Goal: Communication & Community: Answer question/provide support

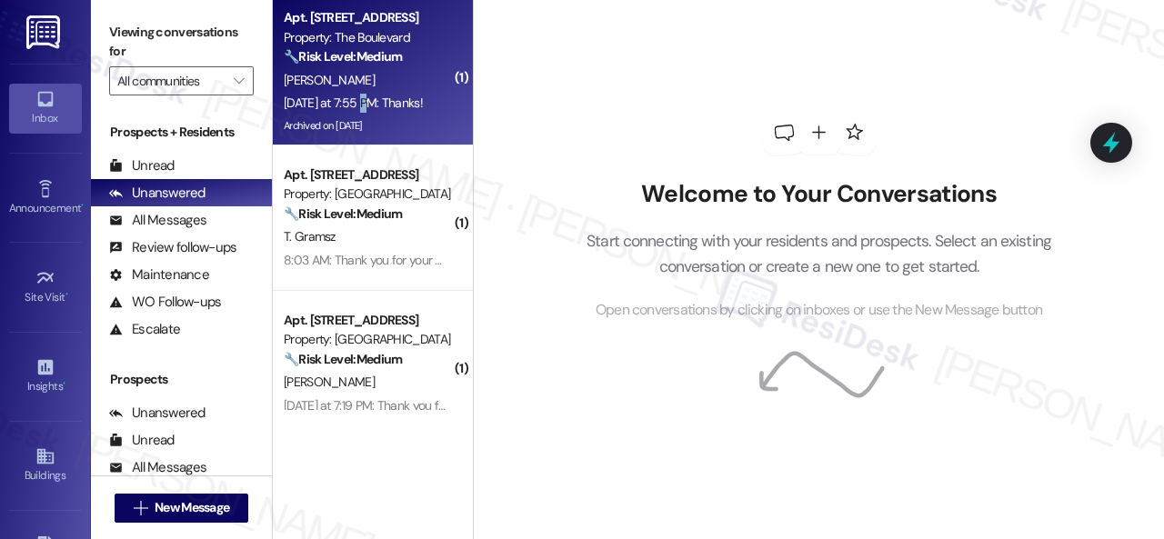
click at [365, 100] on div "Yesterday at 7:55 PM: Thanks! Yesterday at 7:55 PM: Thanks!" at bounding box center [353, 103] width 139 height 16
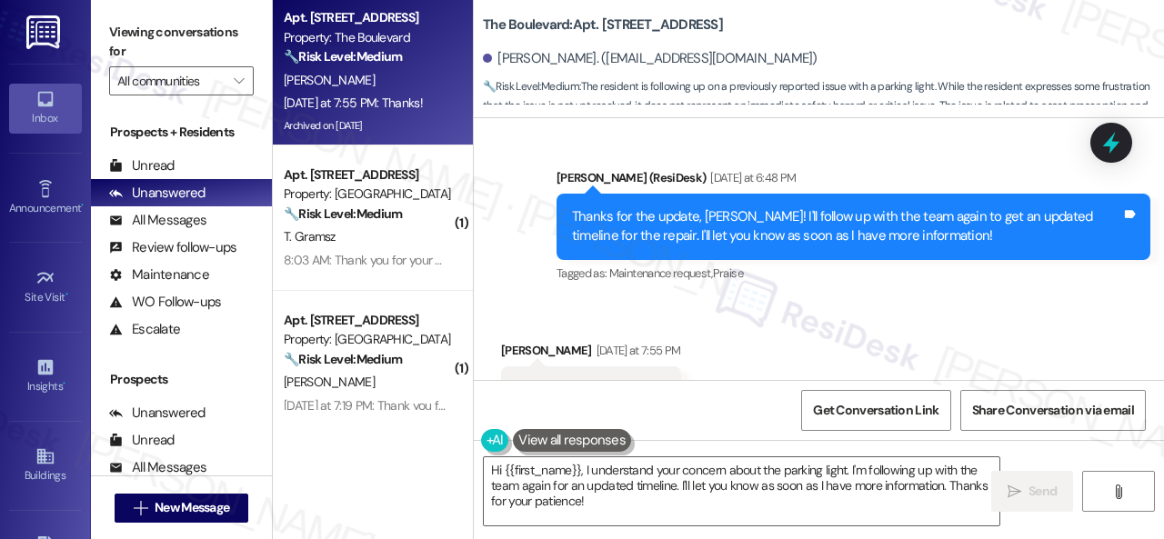
scroll to position [8468, 0]
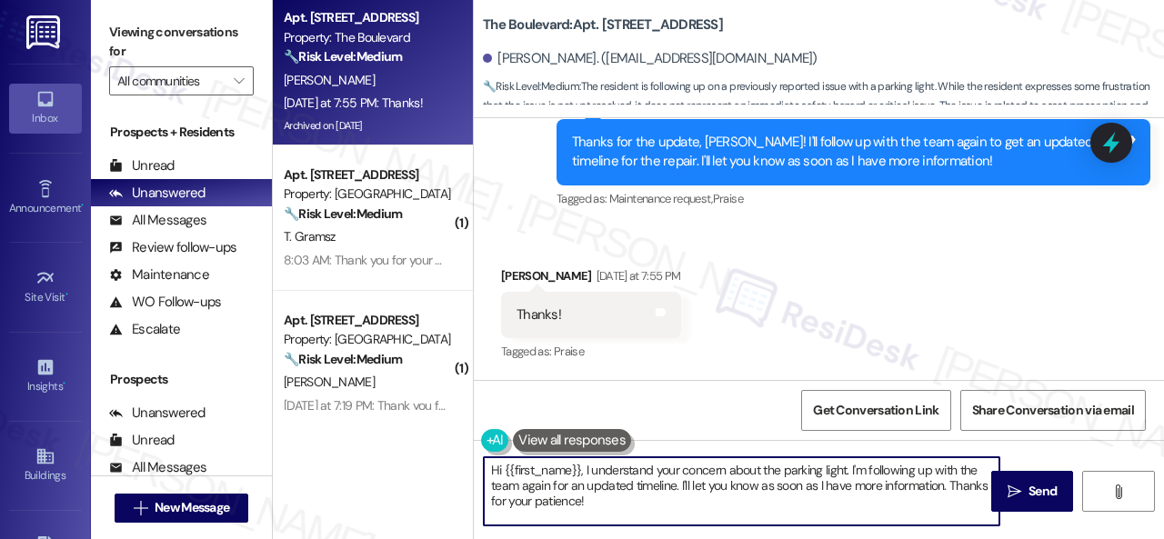
drag, startPoint x: 589, startPoint y: 499, endPoint x: 240, endPoint y: 352, distance: 378.9
click at [404, 442] on div "Apt. 5022, 4800 Skyline Dr Property: The Boulevard 🔧 Risk Level: Medium The res…" at bounding box center [718, 269] width 891 height 539
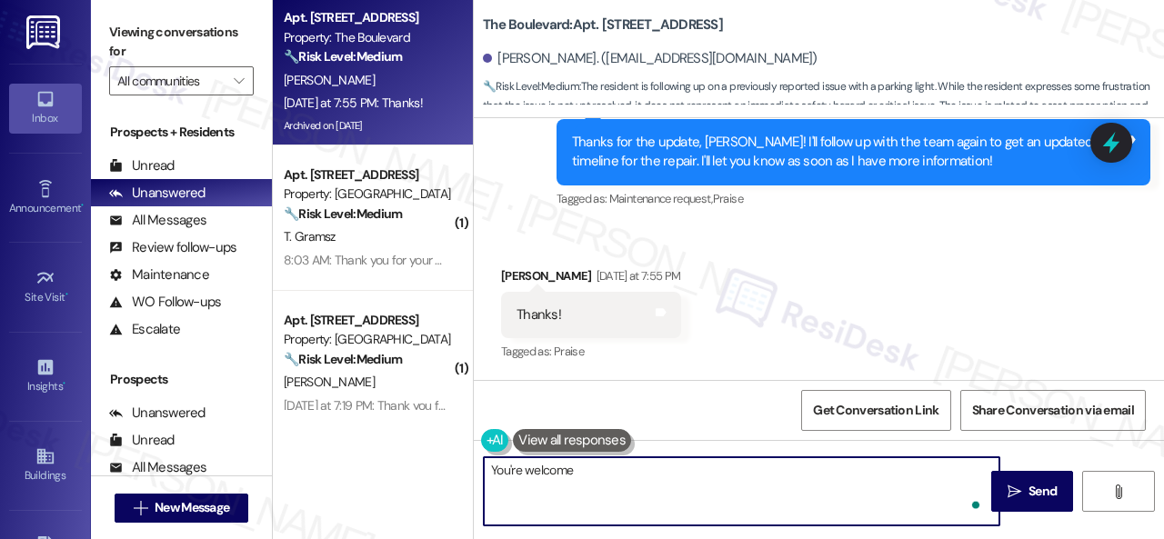
type textarea "You're welcome."
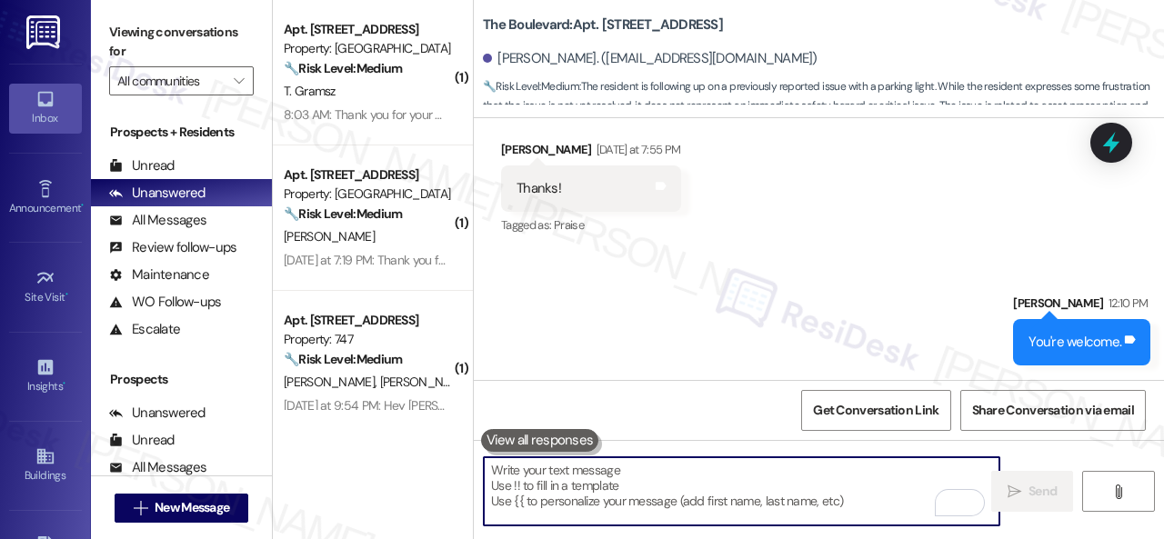
scroll to position [8594, 0]
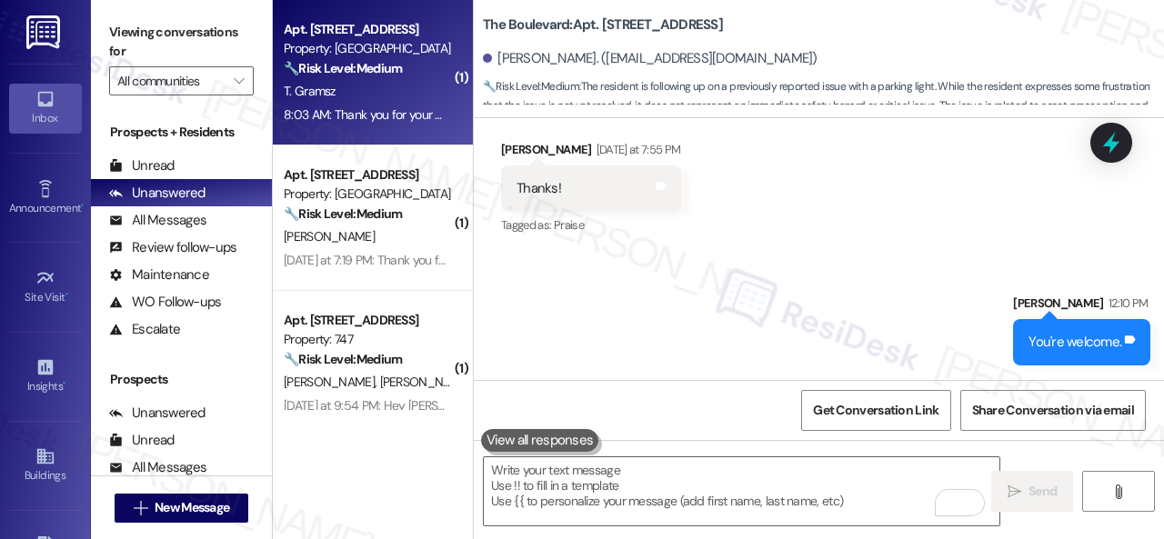
click at [415, 93] on div "T. Gramsz" at bounding box center [368, 91] width 172 height 23
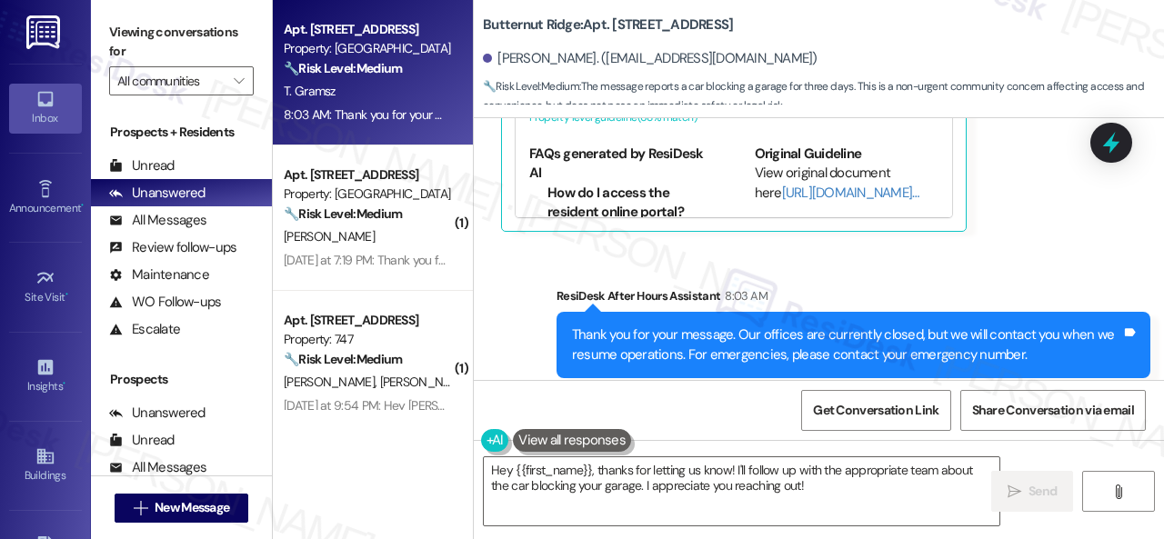
scroll to position [1836, 0]
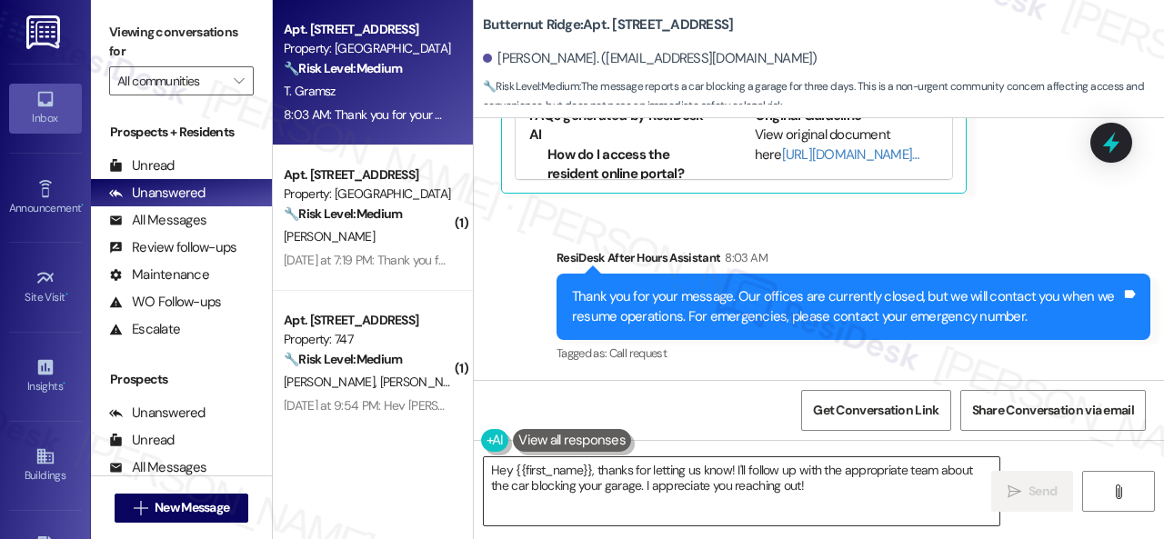
click at [726, 472] on textarea "Hey {{first_name}}, thanks for letting us know! I'll follow up with the appropr…" at bounding box center [741, 491] width 515 height 68
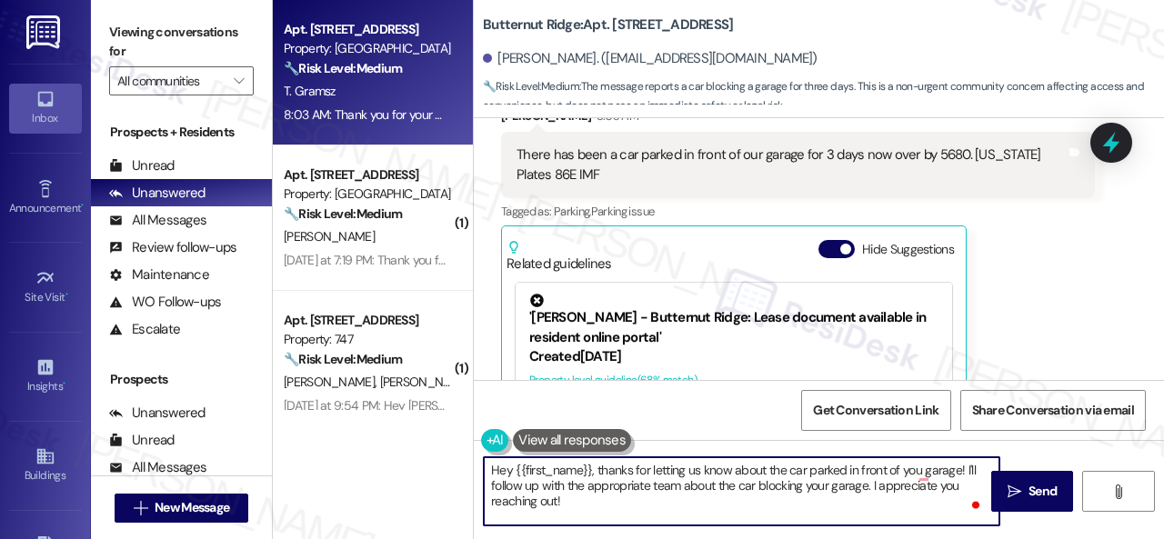
scroll to position [1473, 0]
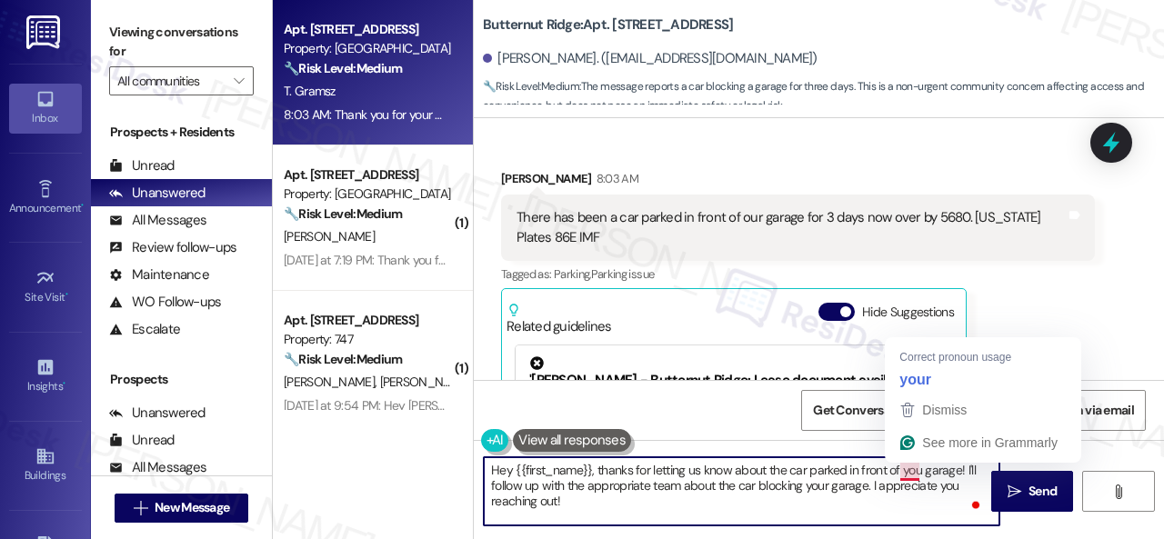
click at [913, 470] on textarea "Hey {{first_name}}, thanks for letting us know about the car parked in front of…" at bounding box center [741, 491] width 515 height 68
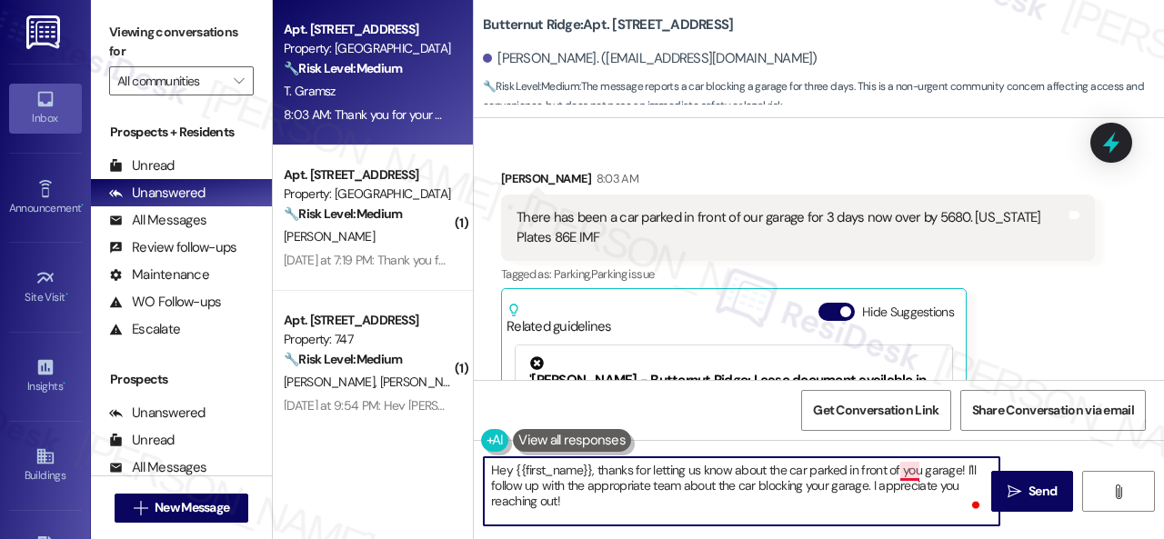
click at [906, 473] on textarea "Hey {{first_name}}, thanks for letting us know about the car parked in front of…" at bounding box center [741, 491] width 515 height 68
drag, startPoint x: 489, startPoint y: 486, endPoint x: 866, endPoint y: 486, distance: 376.4
click at [866, 486] on textarea "Hey {{first_name}}, thanks for letting us know about the car parked in front of…" at bounding box center [741, 491] width 515 height 68
click at [809, 480] on textarea "Hey {{first_name}}, thanks for letting us know about the car parked in front of…" at bounding box center [741, 491] width 515 height 68
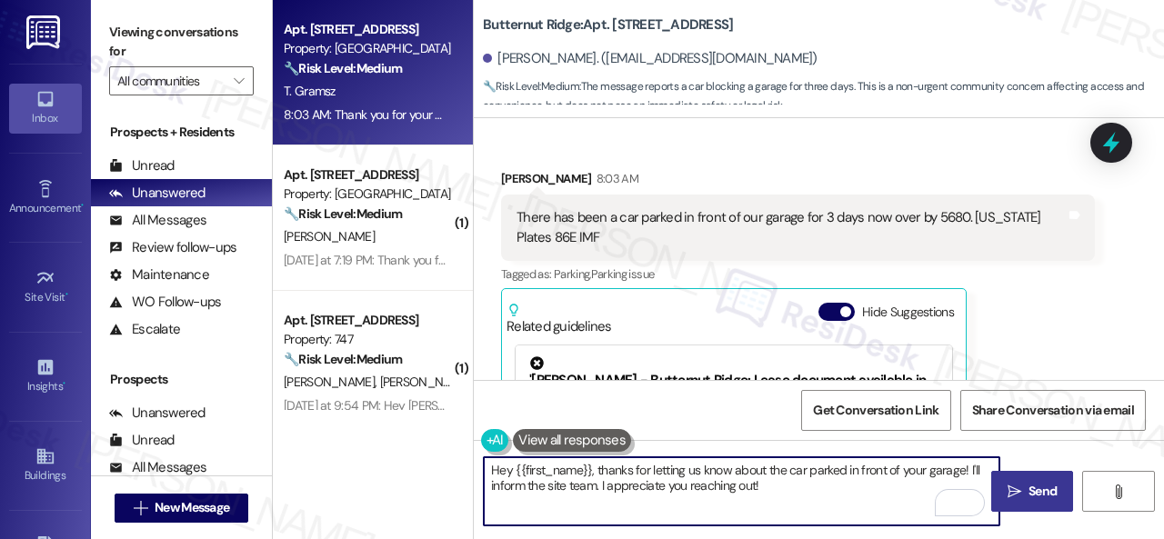
type textarea "Hey {{first_name}}, thanks for letting us know about the car parked in front of…"
click at [1028, 493] on span "Send" at bounding box center [1042, 491] width 28 height 19
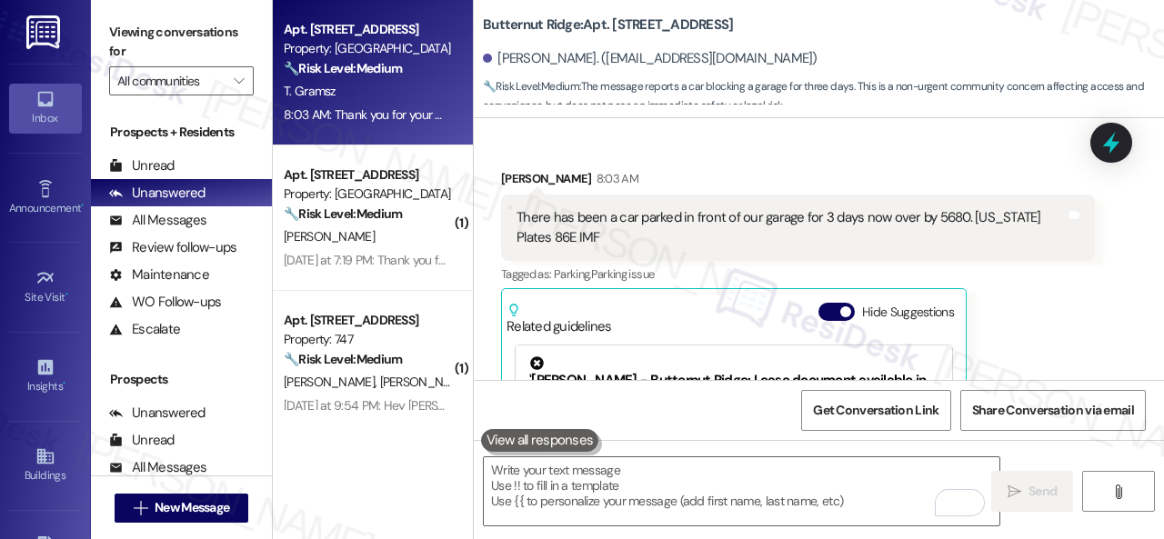
scroll to position [1662, 0]
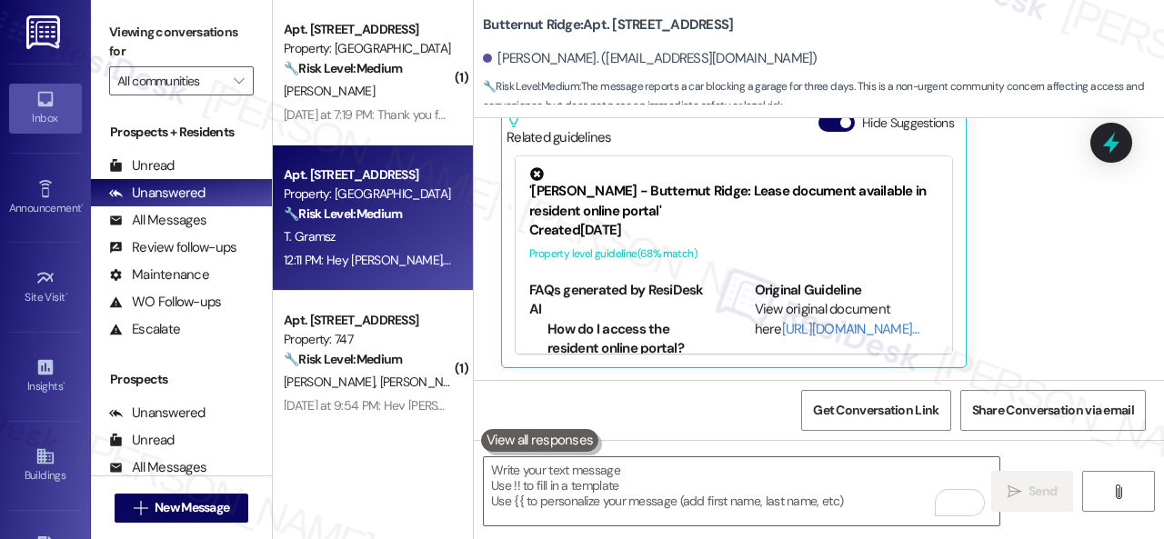
click at [1043, 298] on div "Tyler Gramsz 8:03 AM There has been a car parked in front of our garage for 3 d…" at bounding box center [798, 174] width 594 height 388
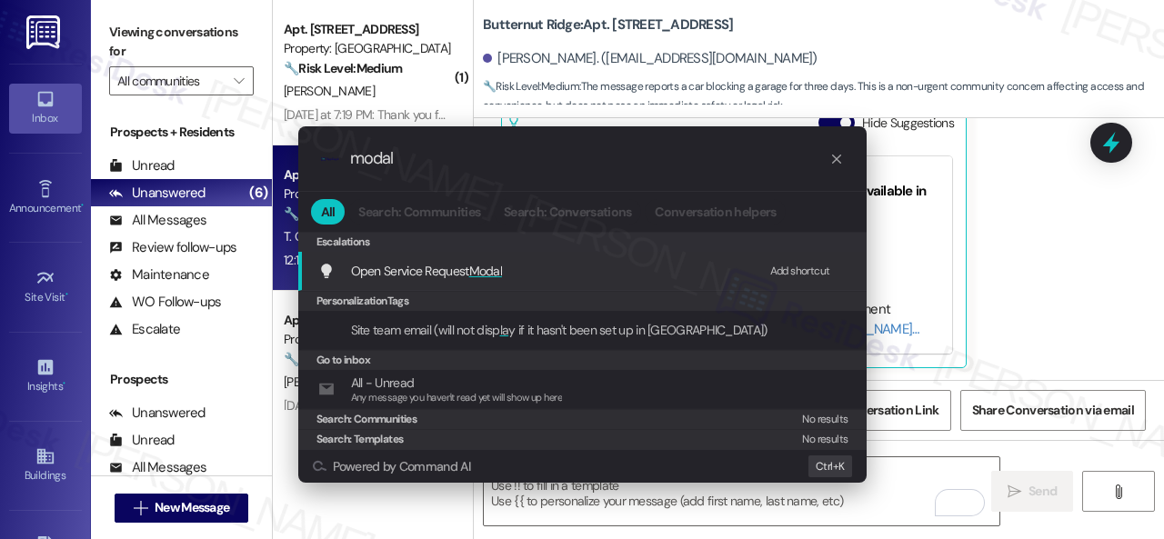
click at [802, 266] on div "Add shortcut" at bounding box center [800, 271] width 60 height 19
drag, startPoint x: 433, startPoint y: 164, endPoint x: 280, endPoint y: 164, distance: 152.7
click at [280, 164] on div ".cls-1{fill:#0a055f;}.cls-2{fill:#0cc4c4;} resideskLogoBlueOrange modal All Sea…" at bounding box center [582, 304] width 614 height 393
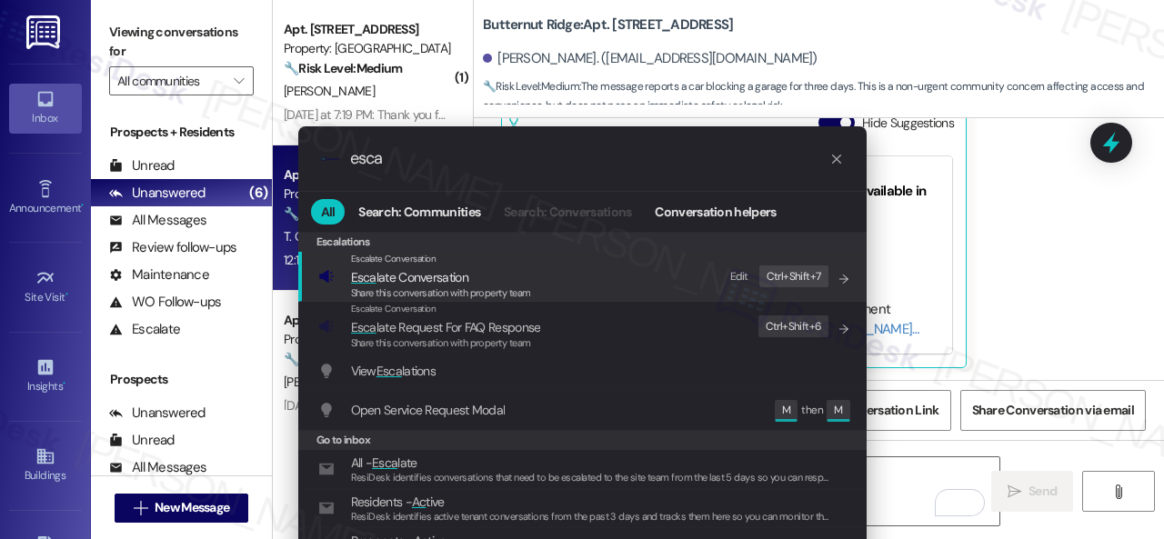
type input "esca"
click at [739, 276] on div "Edit" at bounding box center [739, 276] width 18 height 19
click at [380, 279] on span "Esca late Conversation" at bounding box center [409, 277] width 117 height 16
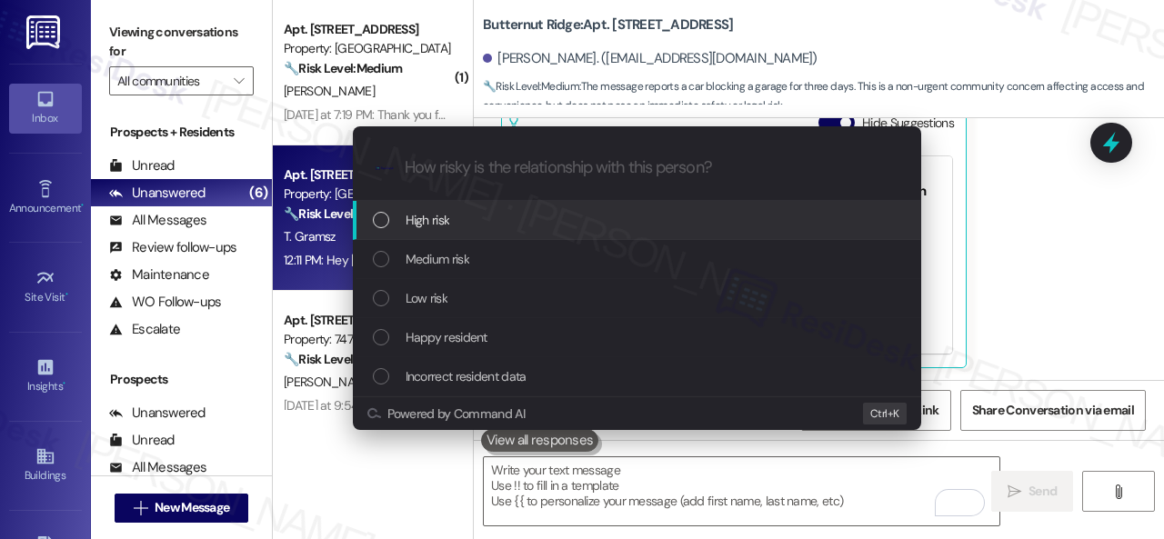
click at [429, 220] on span "High risk" at bounding box center [427, 220] width 45 height 20
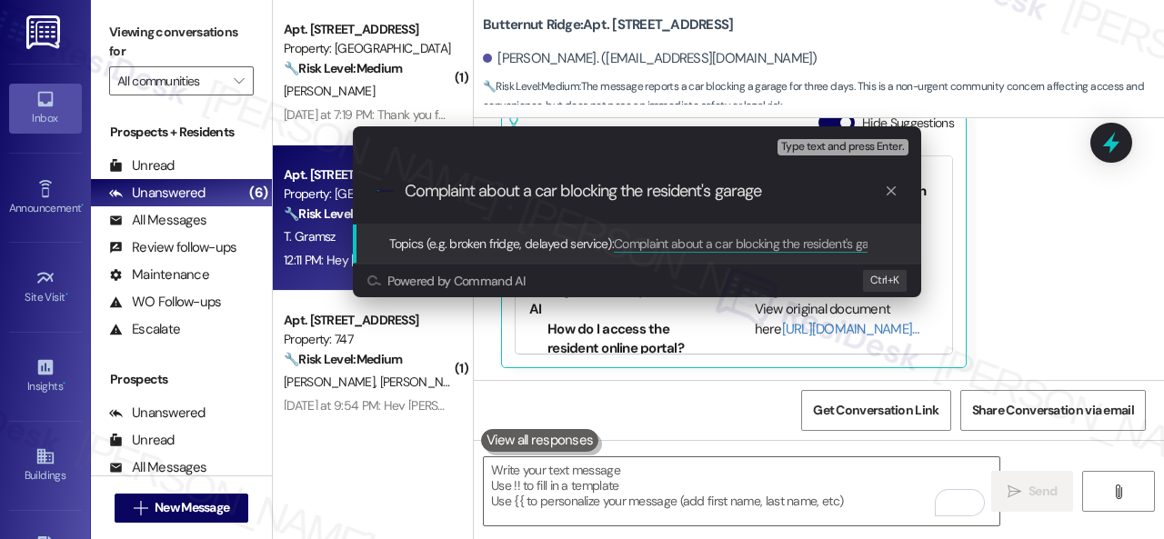
type input "Complaint about a car blocking the resident's garage."
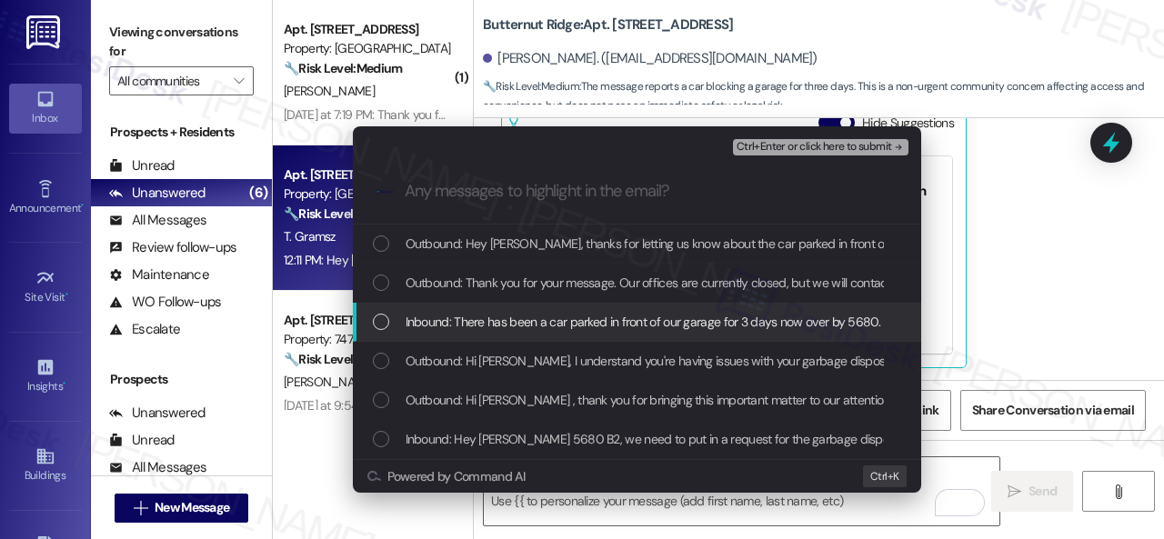
click at [521, 316] on span "Inbound: There has been a car parked in front of our garage for 3 days now over…" at bounding box center [714, 322] width 618 height 20
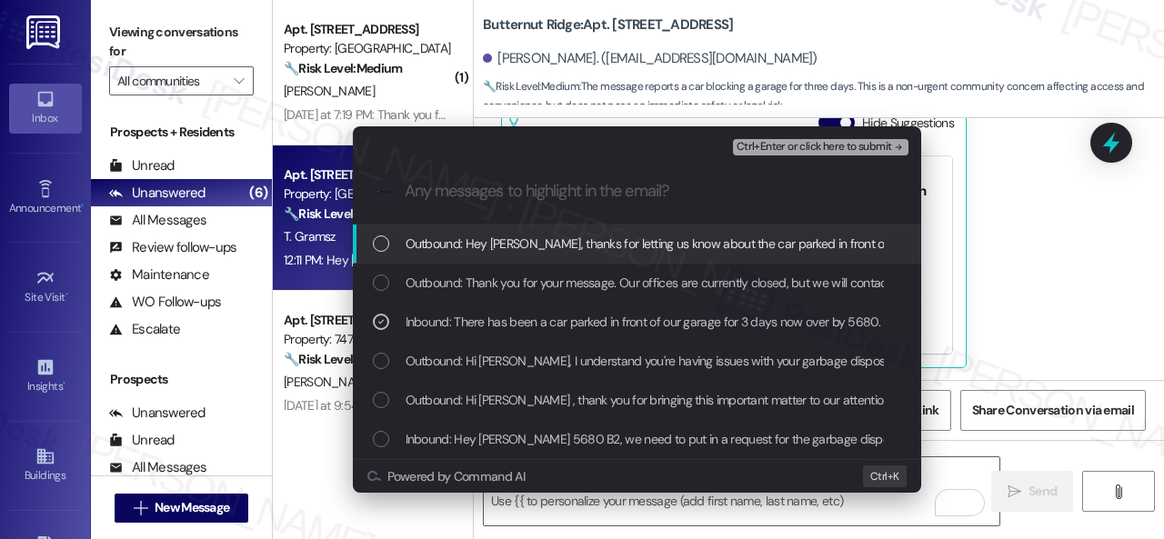
click at [796, 145] on span "Ctrl+Enter or click here to submit" at bounding box center [813, 147] width 155 height 13
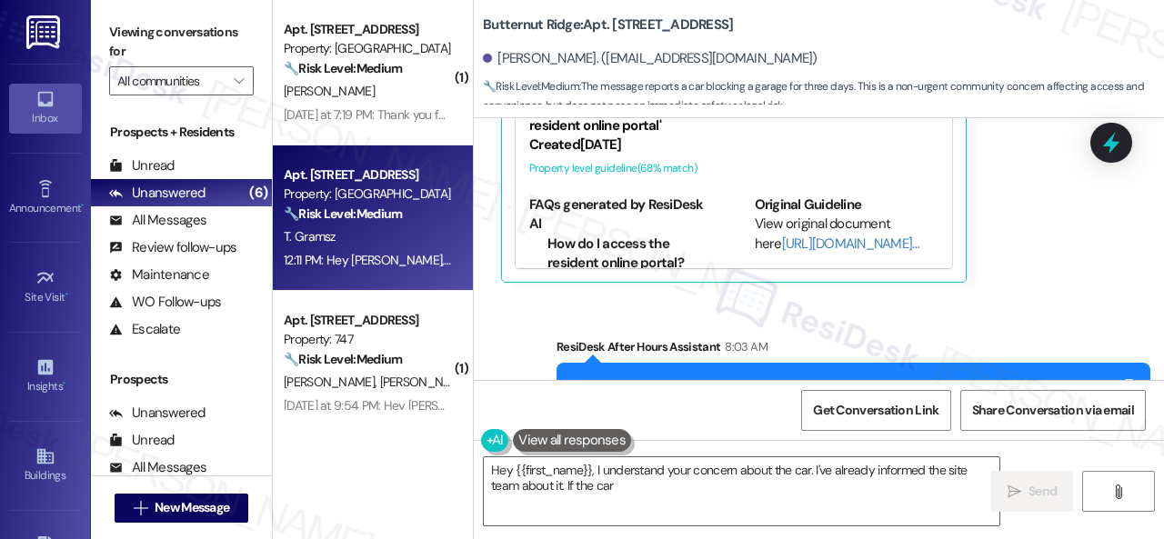
scroll to position [1753, 0]
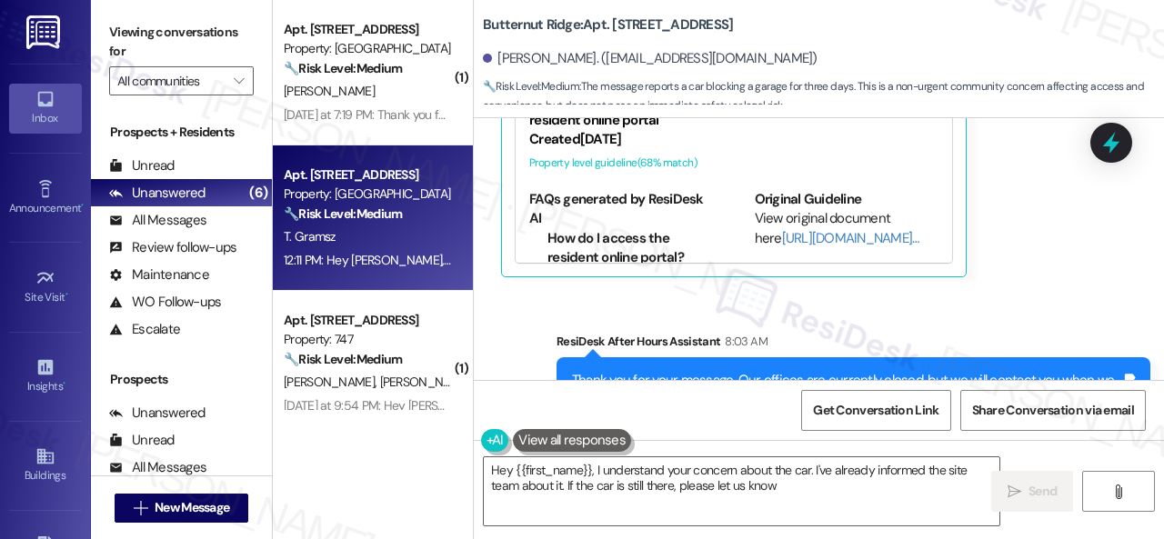
type textarea "Hey {{first_name}}, I understand your concern about the car. I've already infor…"
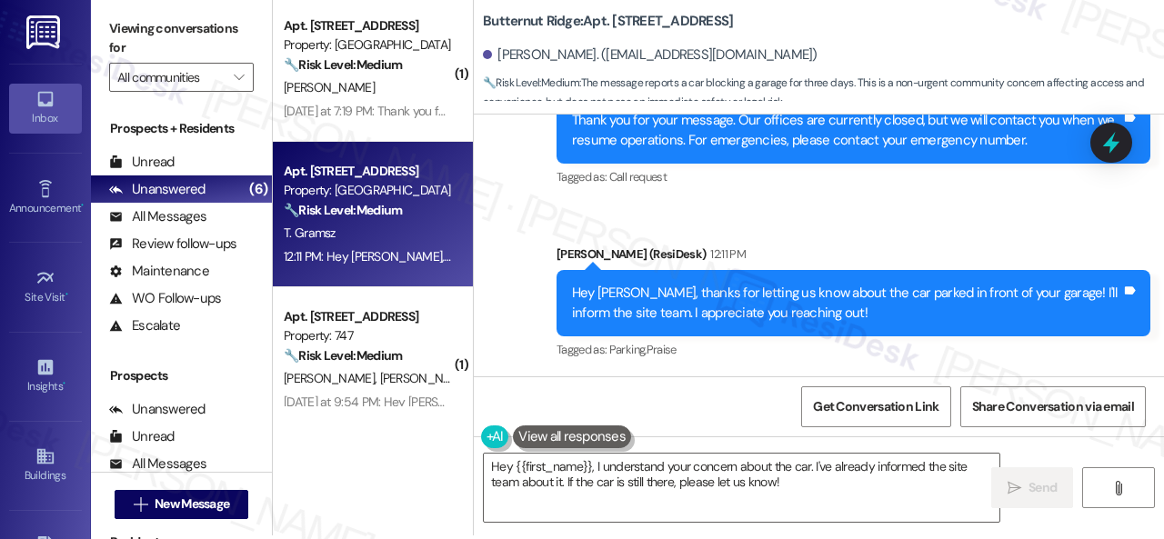
scroll to position [5, 0]
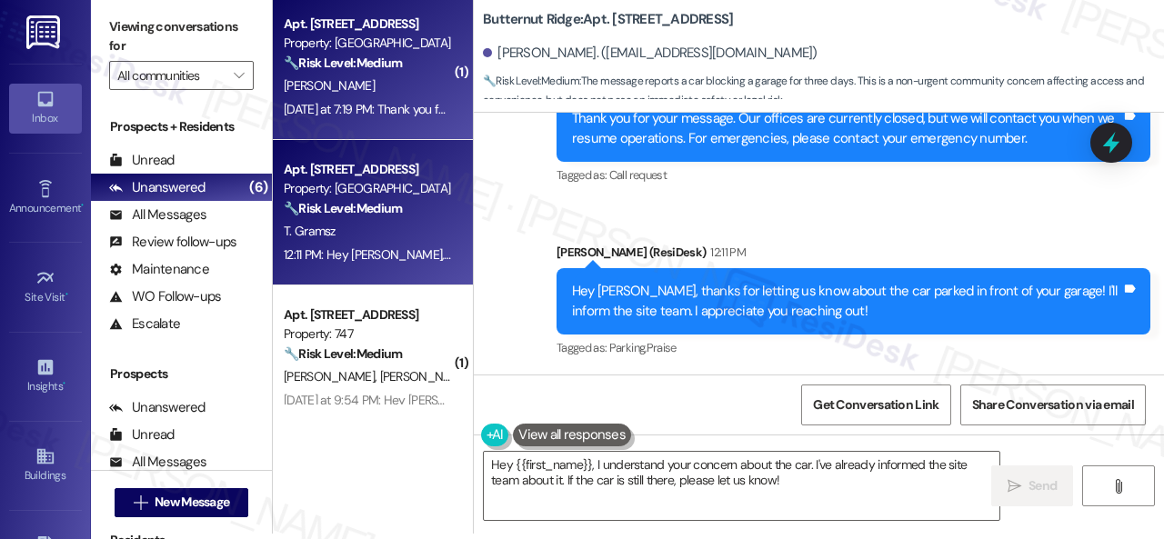
click at [369, 88] on div "S. Brown" at bounding box center [368, 86] width 172 height 23
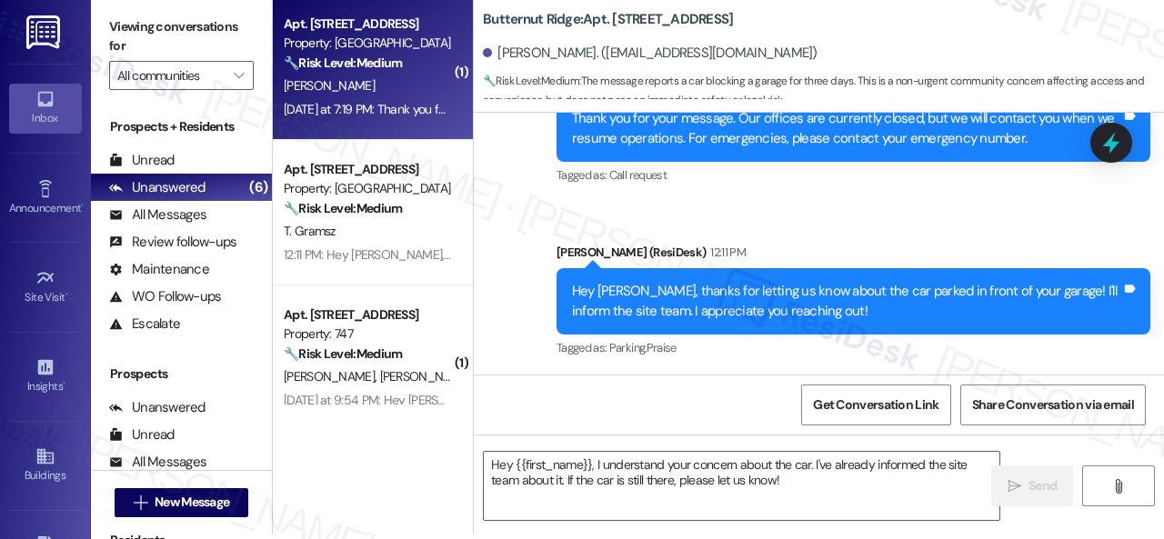
type textarea "Fetching suggested responses. Please feel free to read through the conversation…"
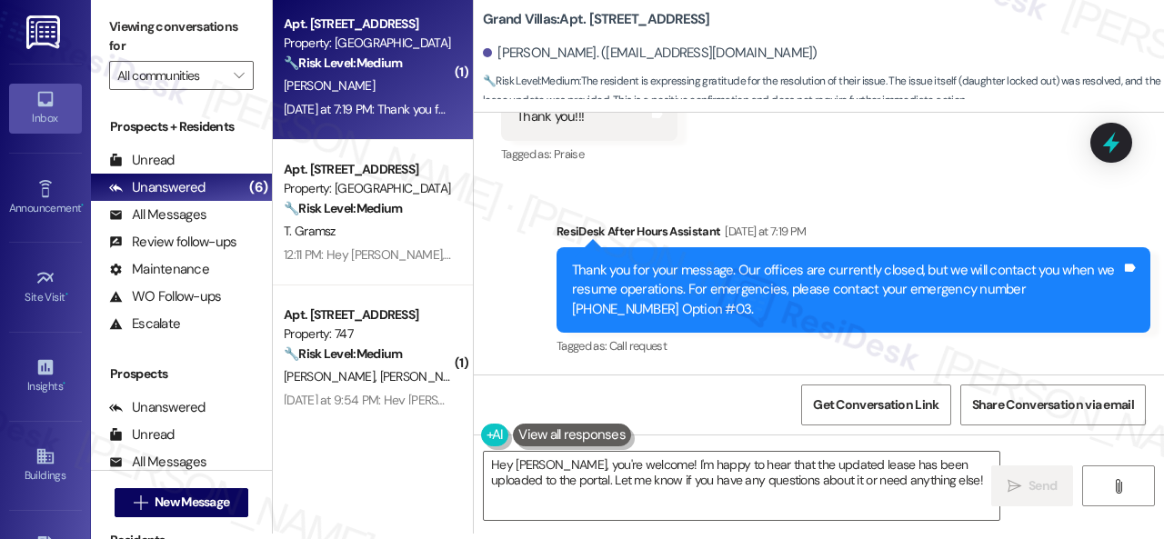
drag, startPoint x: 456, startPoint y: 420, endPoint x: 218, endPoint y: 353, distance: 247.5
click at [282, 378] on div "( 1 ) Apt. 203, 1550 Katy Gap Rd Property: Grand Villas 🔧 Risk Level: Medium Th…" at bounding box center [718, 264] width 891 height 539
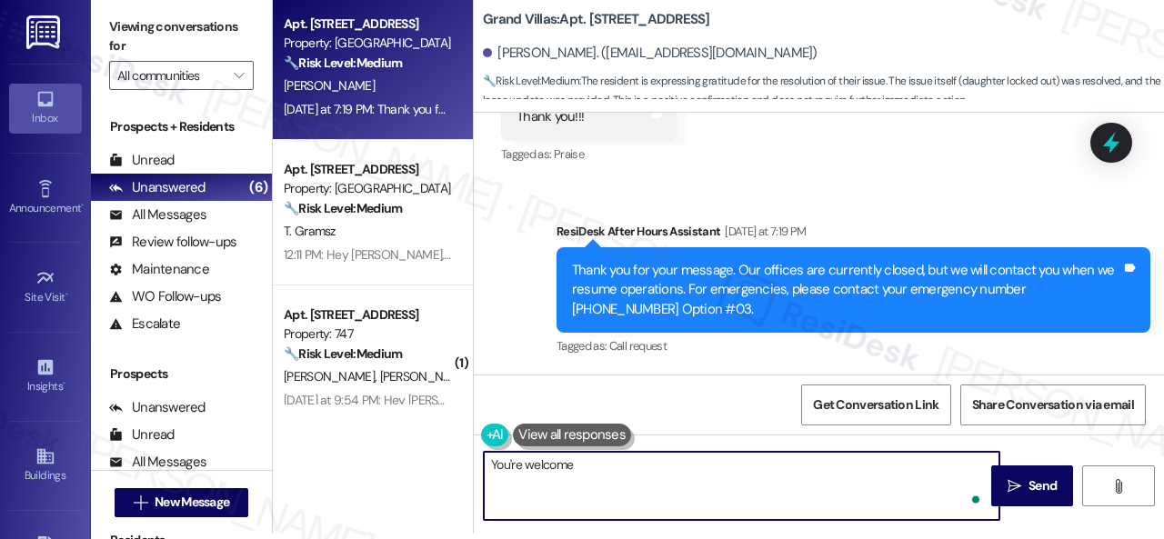
type textarea "You're welcome!"
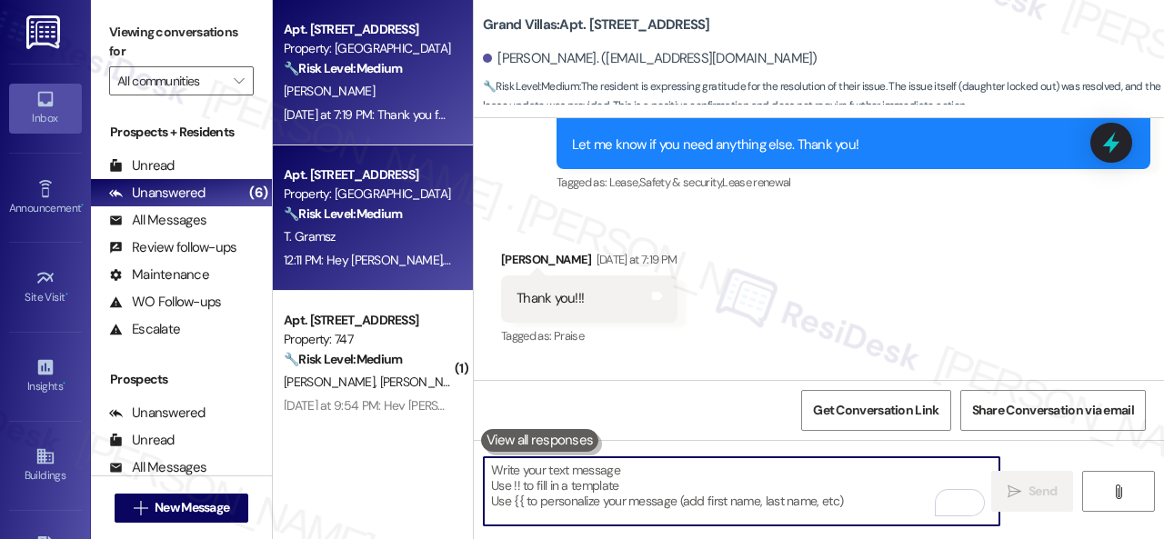
scroll to position [91, 0]
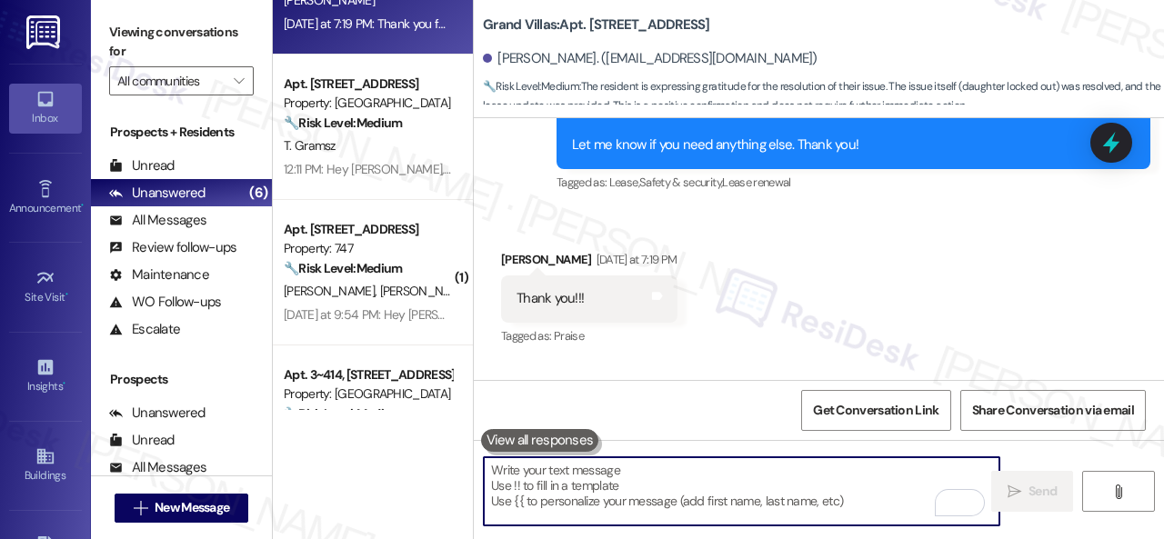
drag, startPoint x: 425, startPoint y: 286, endPoint x: 484, endPoint y: 286, distance: 58.2
click at [425, 286] on div "S. Barda M. Keppler" at bounding box center [368, 291] width 172 height 23
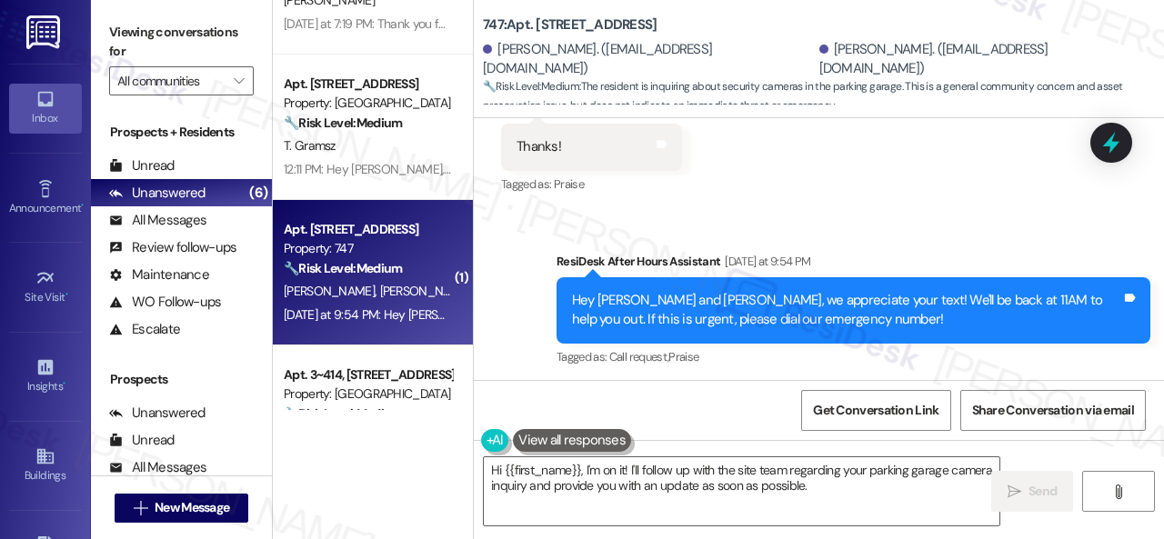
scroll to position [5782, 0]
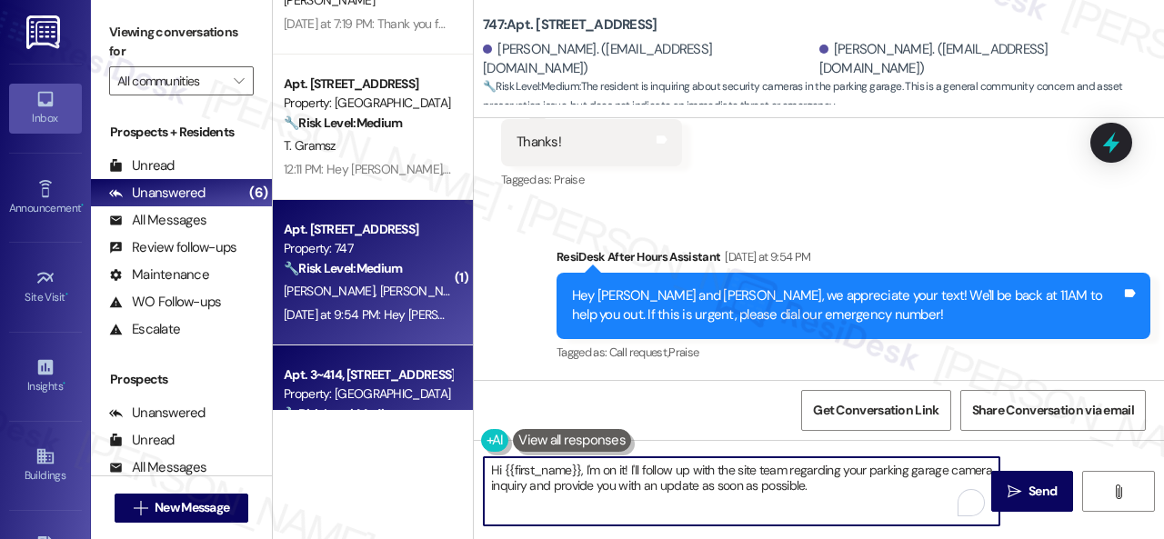
drag, startPoint x: 859, startPoint y: 486, endPoint x: 371, endPoint y: 384, distance: 498.9
click at [400, 394] on div "Apt. 203, 1550 Katy Gap Rd Property: Grand Villas 🔧 Risk Level: Medium The resi…" at bounding box center [718, 269] width 891 height 539
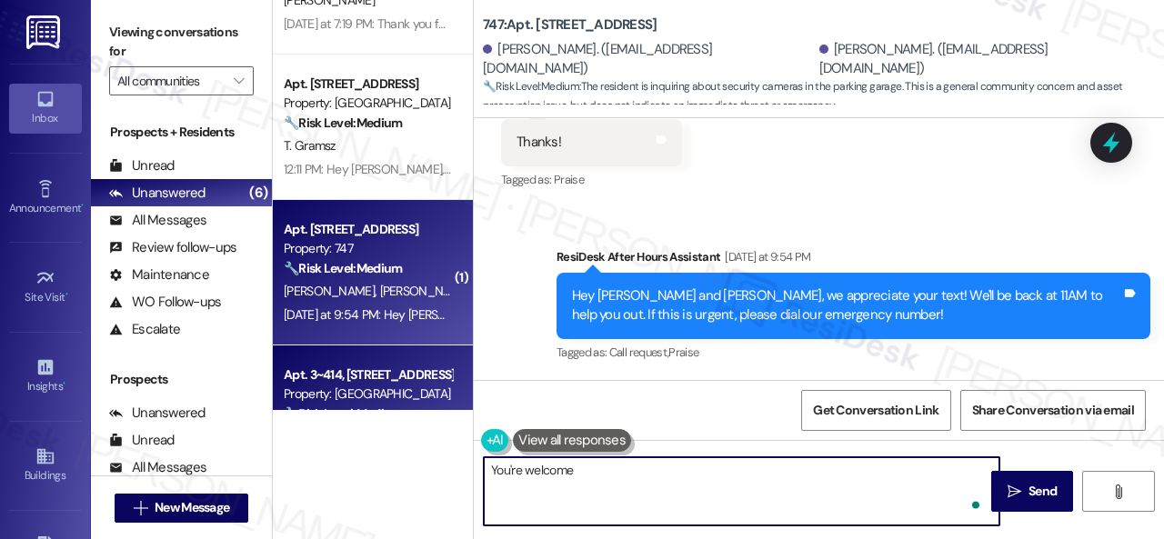
type textarea "You're welcome."
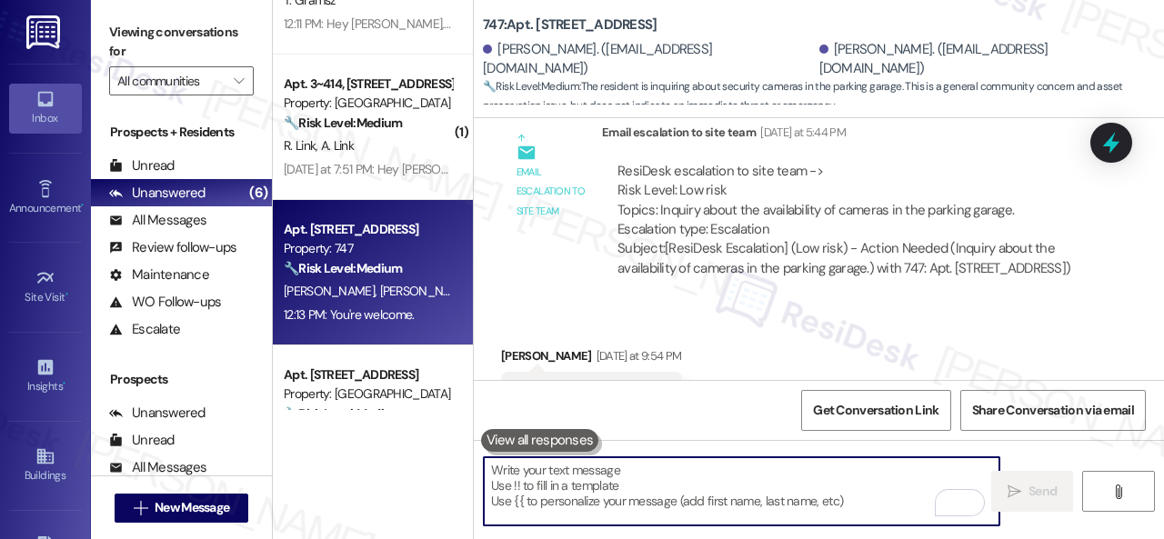
scroll to position [5608, 0]
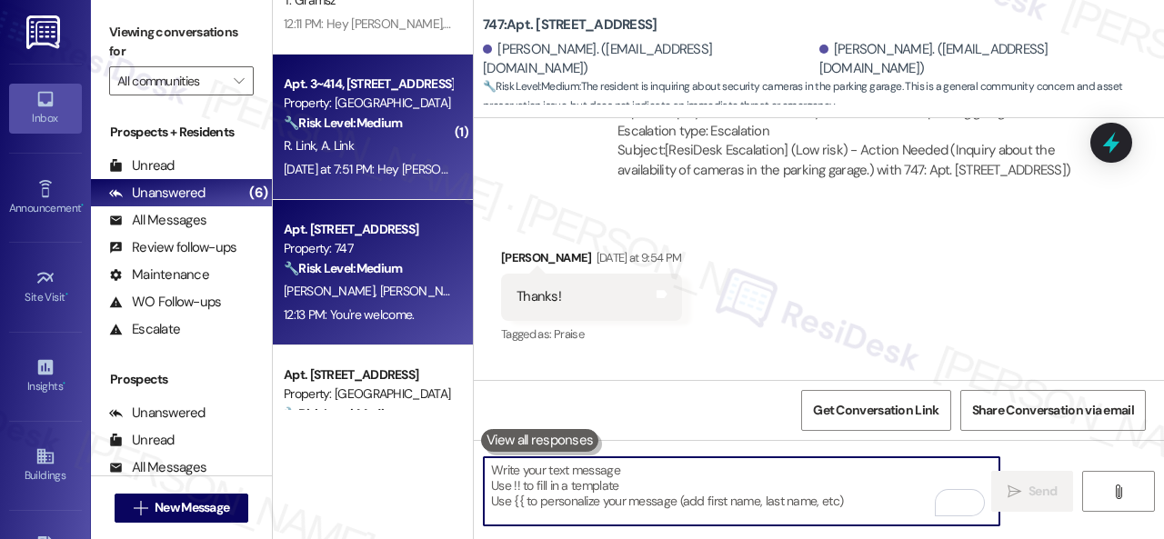
click at [415, 147] on div "R. Link A. Link" at bounding box center [368, 146] width 172 height 23
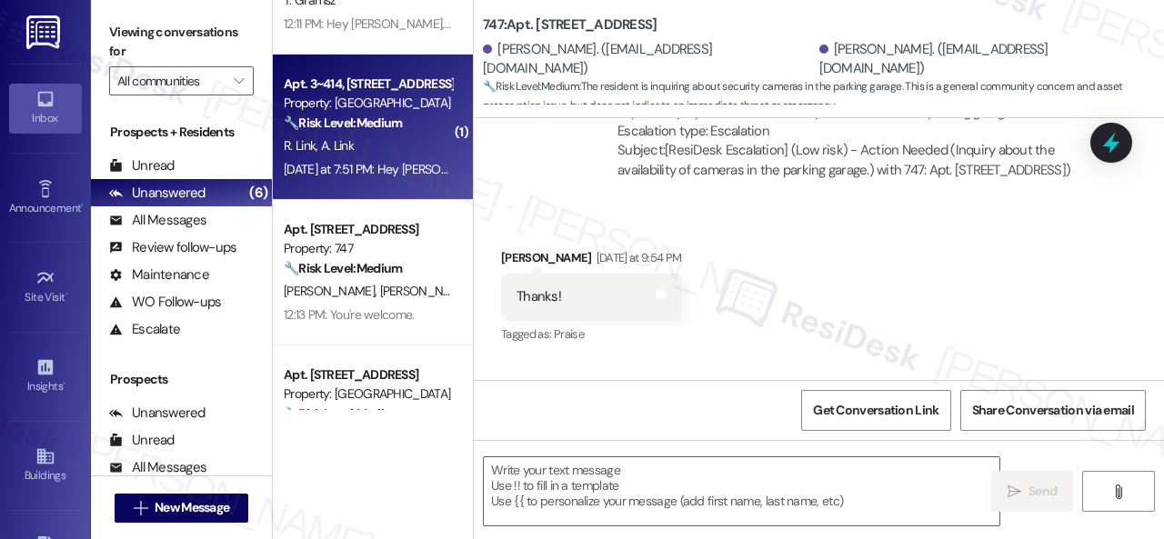
type textarea "Fetching suggested responses. Please feel free to read through the conversation…"
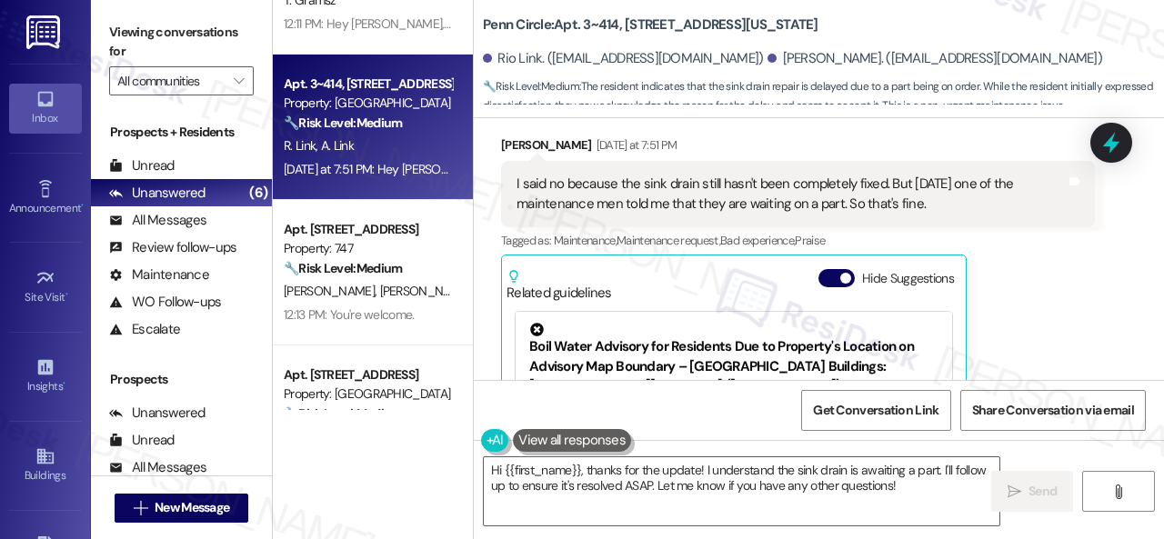
scroll to position [9332, 0]
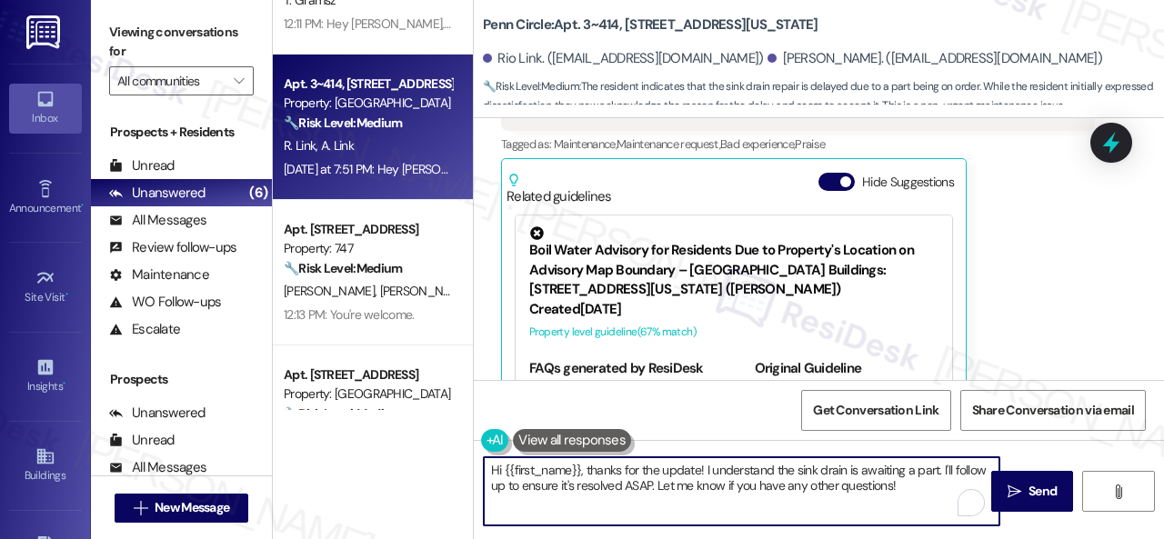
drag, startPoint x: 531, startPoint y: 461, endPoint x: 500, endPoint y: 460, distance: 30.9
click at [500, 460] on textarea "Hi {{first_name}}, thanks for the update! I understand the sink drain is awaiti…" at bounding box center [741, 491] width 515 height 68
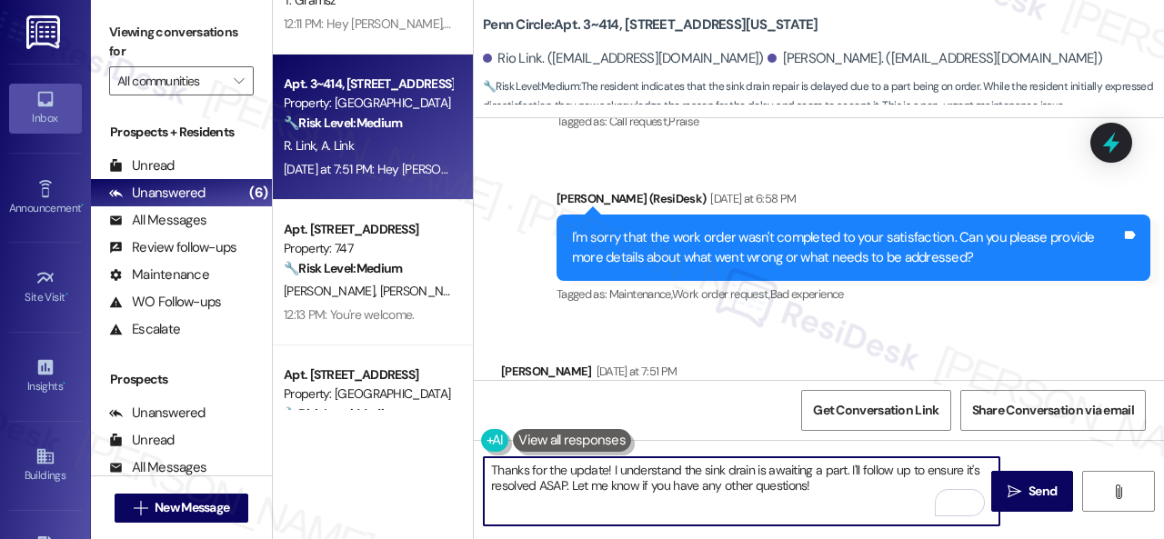
scroll to position [8969, 0]
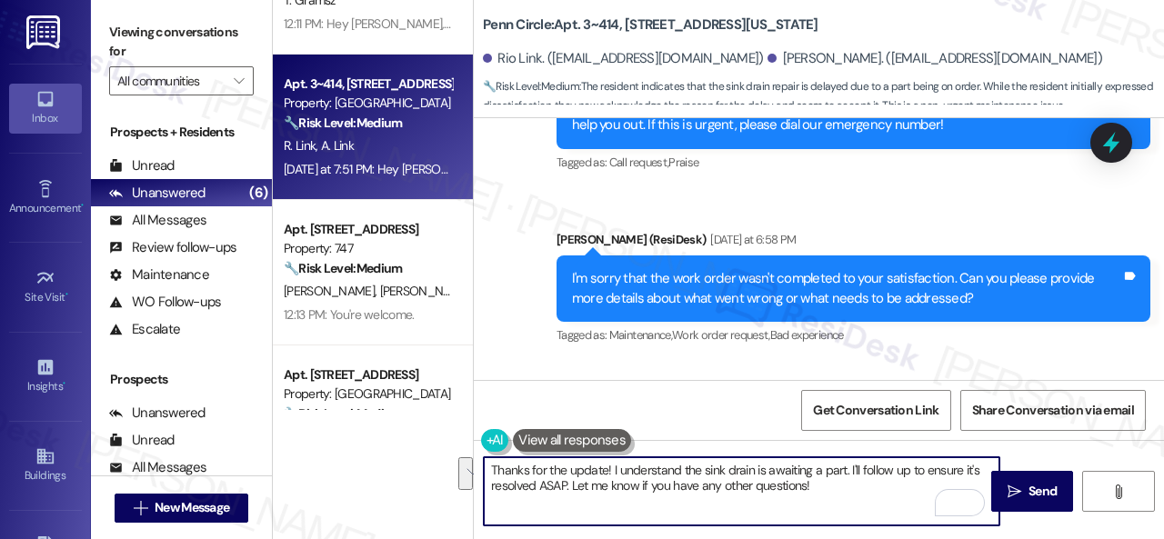
drag, startPoint x: 611, startPoint y: 472, endPoint x: 856, endPoint y: 496, distance: 245.8
click at [856, 496] on textarea "Thanks for the update! I understand the sink drain is awaiting a part. I'll fol…" at bounding box center [741, 491] width 515 height 68
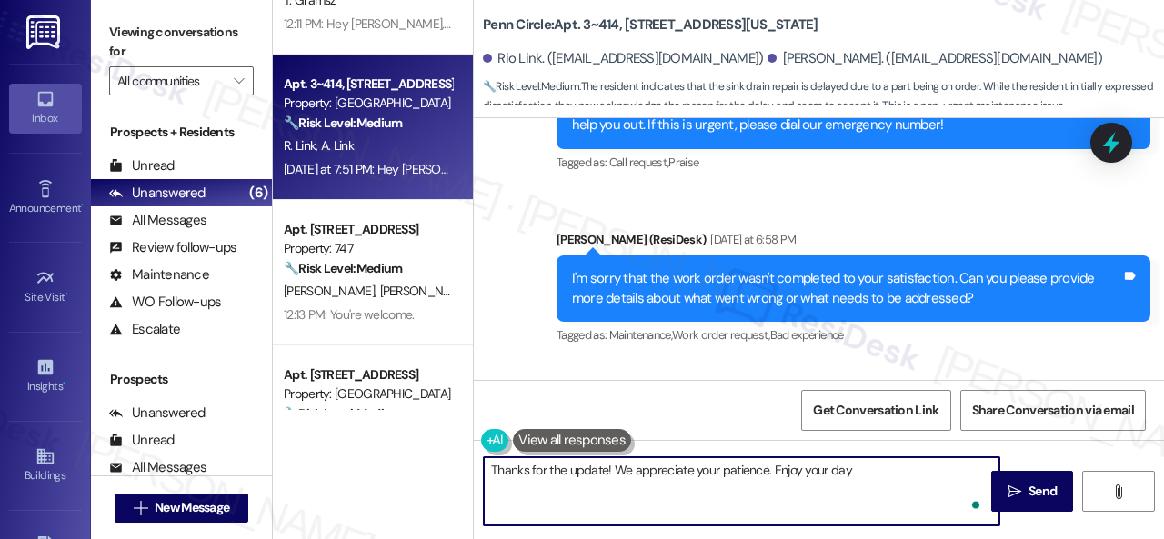
type textarea "Thanks for the update! We appreciate your patience. Enjoy your day!"
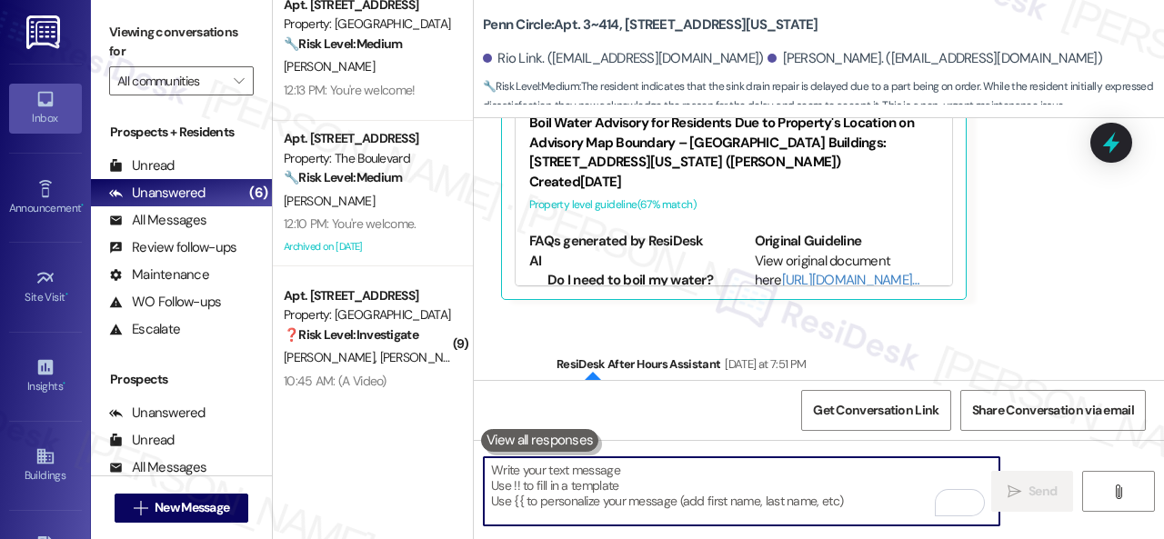
scroll to position [462, 0]
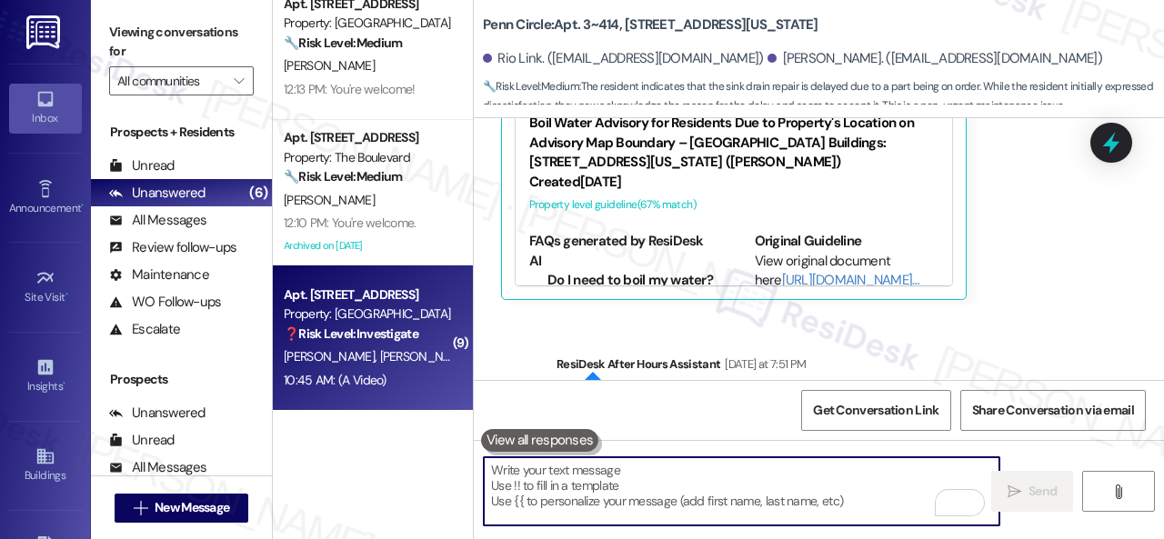
click at [475, 358] on span "D. Leon" at bounding box center [520, 356] width 91 height 16
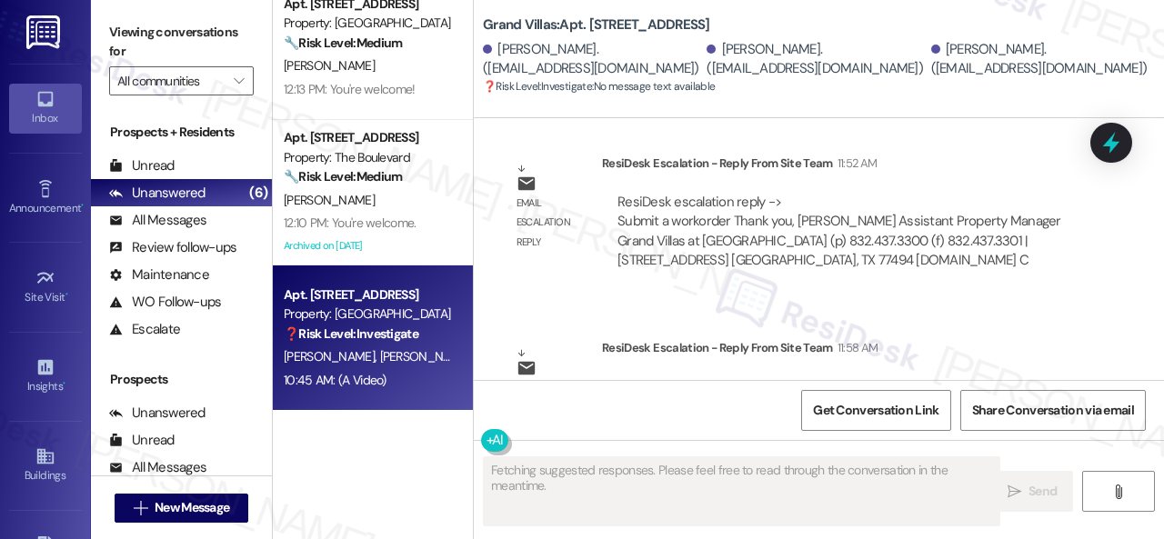
scroll to position [25845, 0]
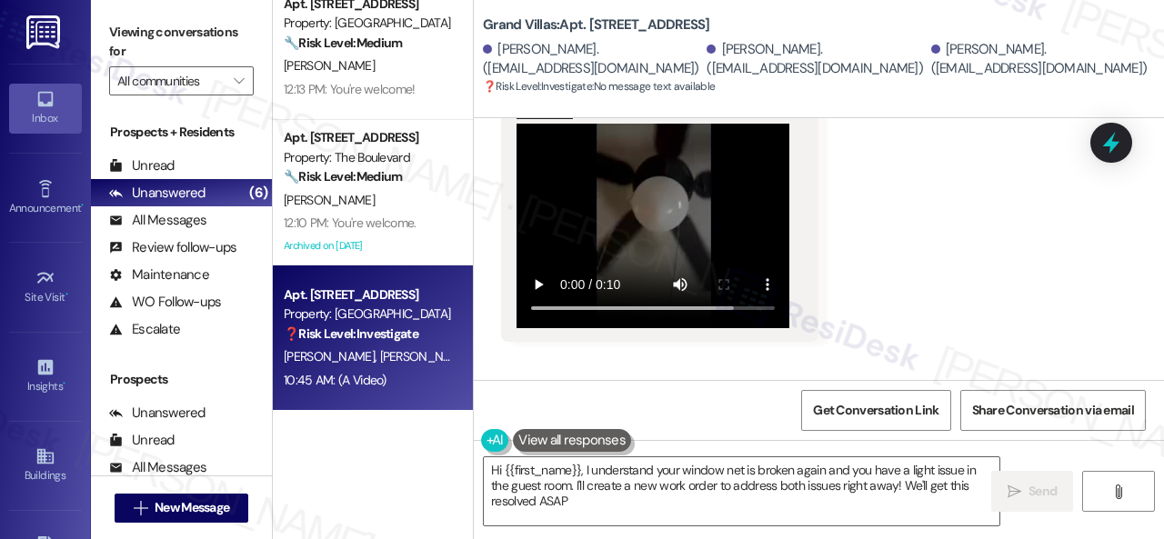
type textarea "Hi {{first_name}}, I understand your window net is broken again and you have a …"
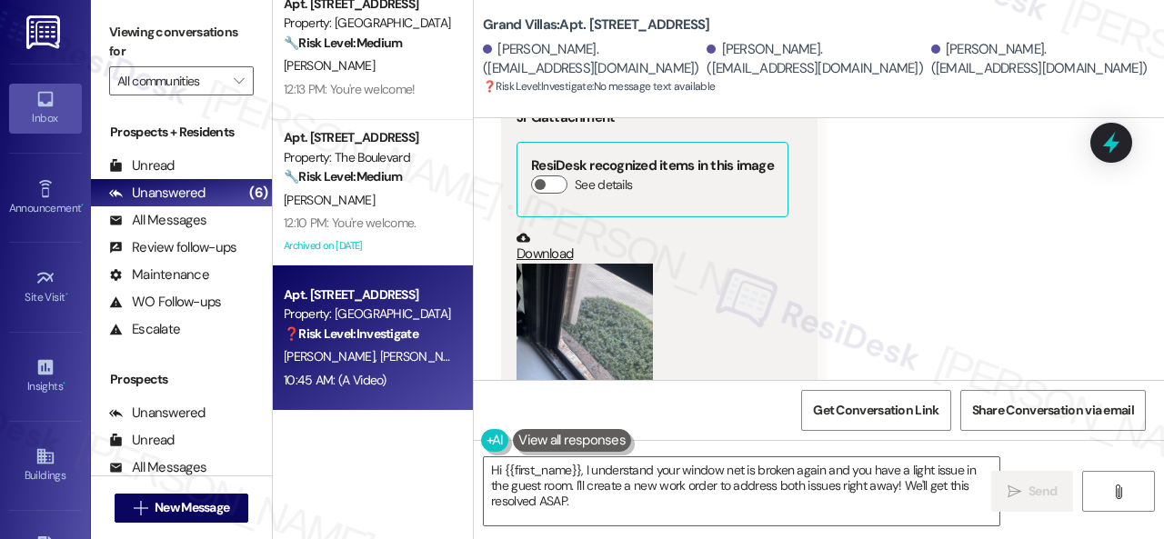
scroll to position [23936, 0]
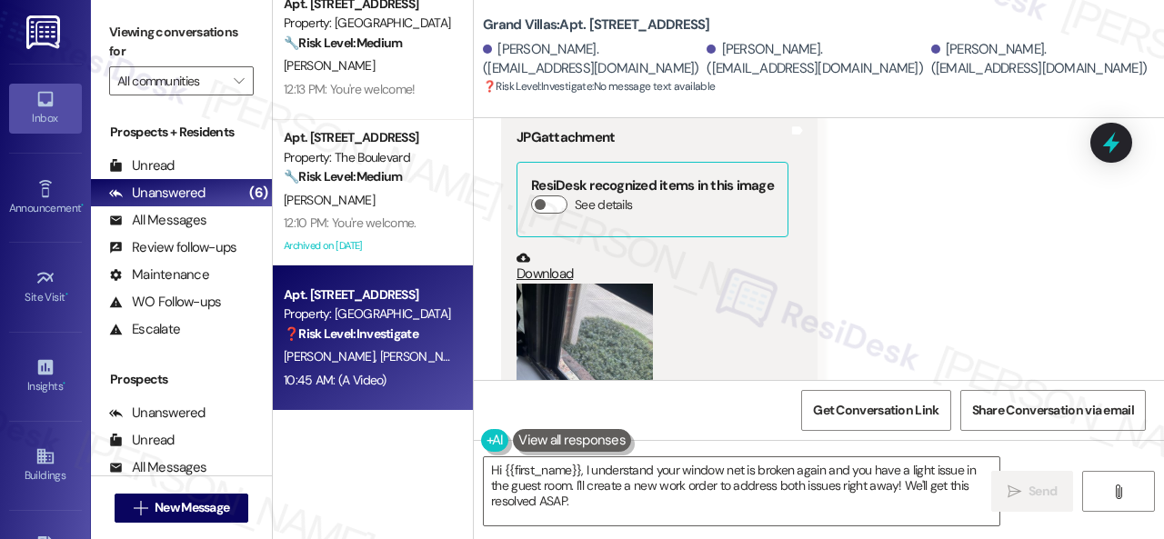
click at [576, 290] on button "Zoom image" at bounding box center [584, 375] width 136 height 182
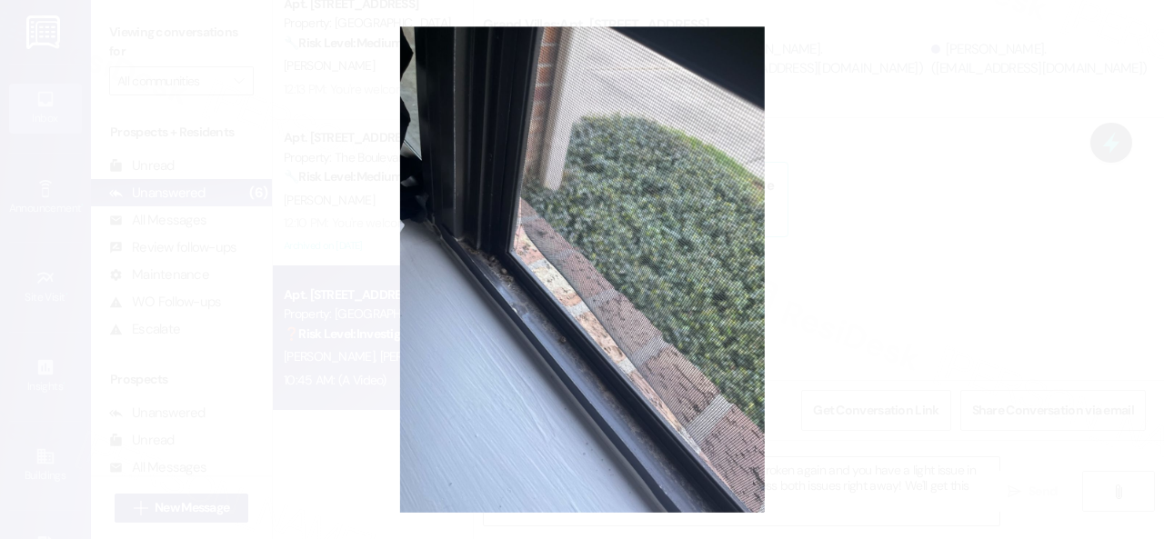
click at [666, 266] on button "Unzoom image" at bounding box center [582, 269] width 1164 height 539
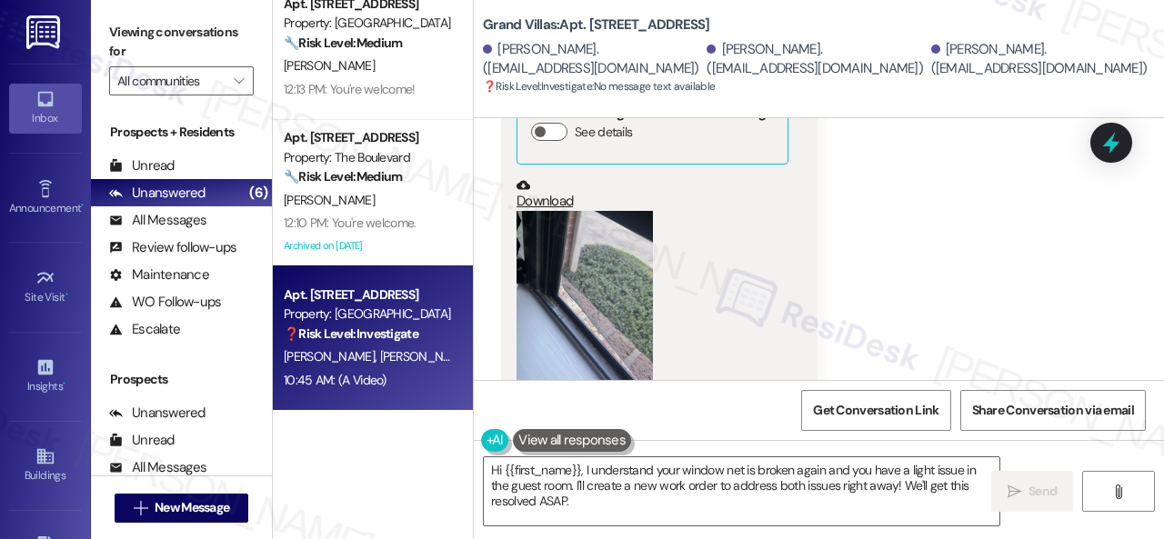
scroll to position [24027, 0]
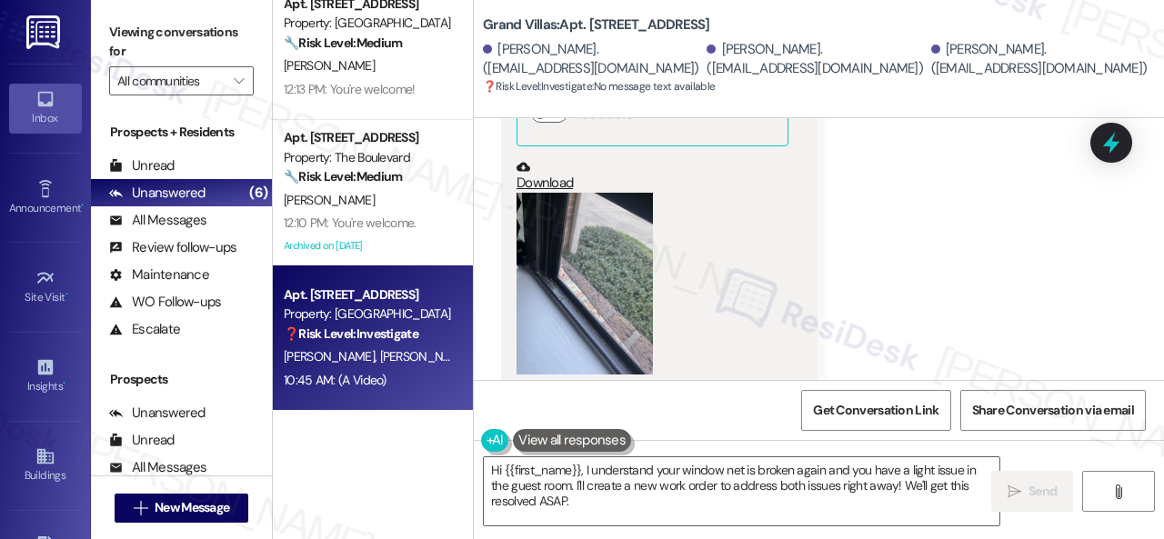
click at [569, 233] on button "Zoom image" at bounding box center [584, 284] width 136 height 182
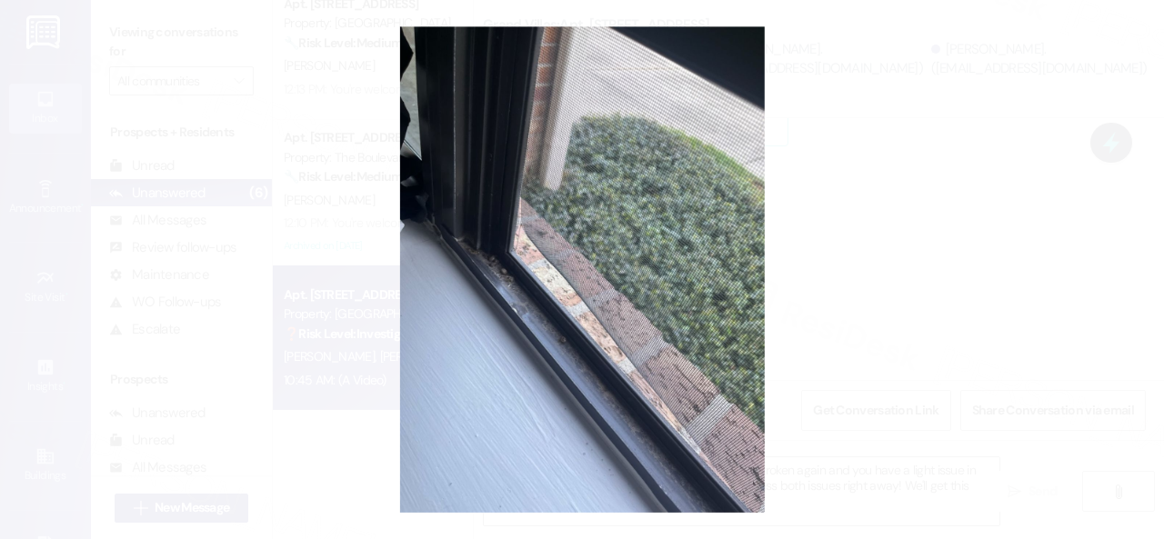
click at [669, 304] on button "Unzoom image" at bounding box center [582, 269] width 1164 height 539
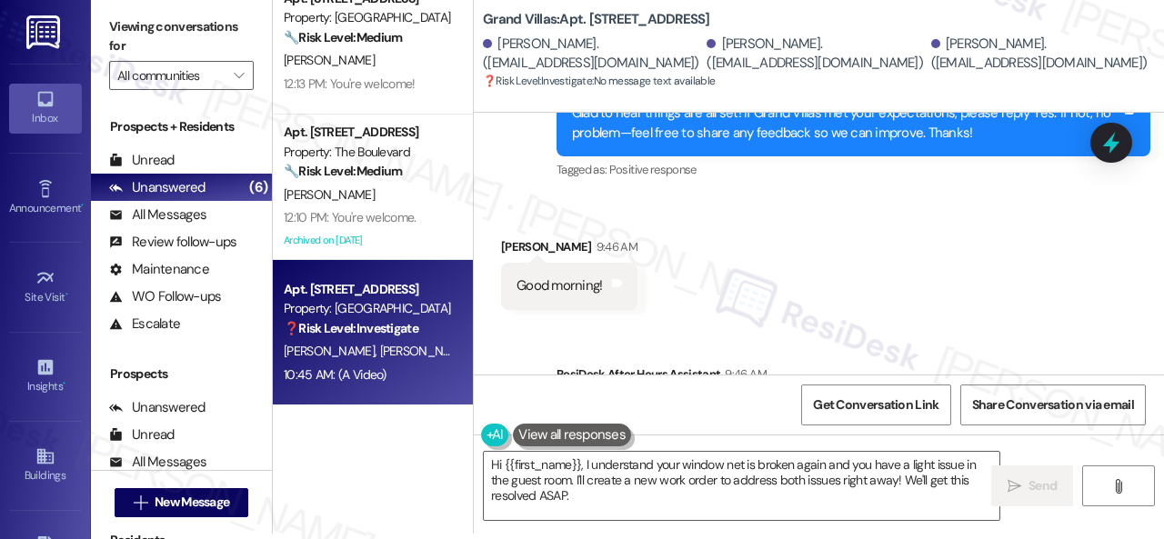
scroll to position [23118, 0]
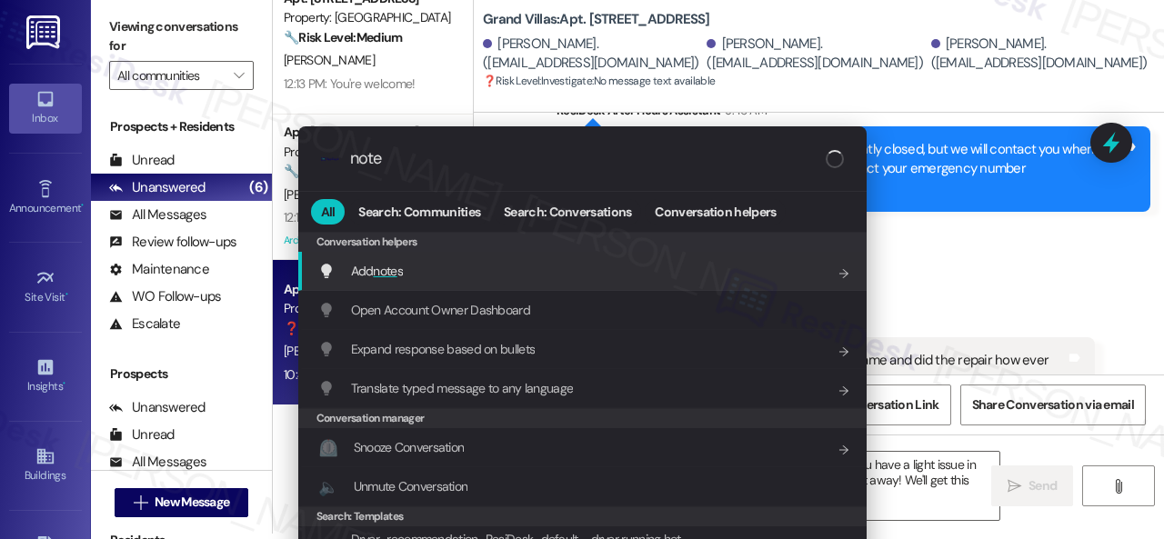
type input "notes"
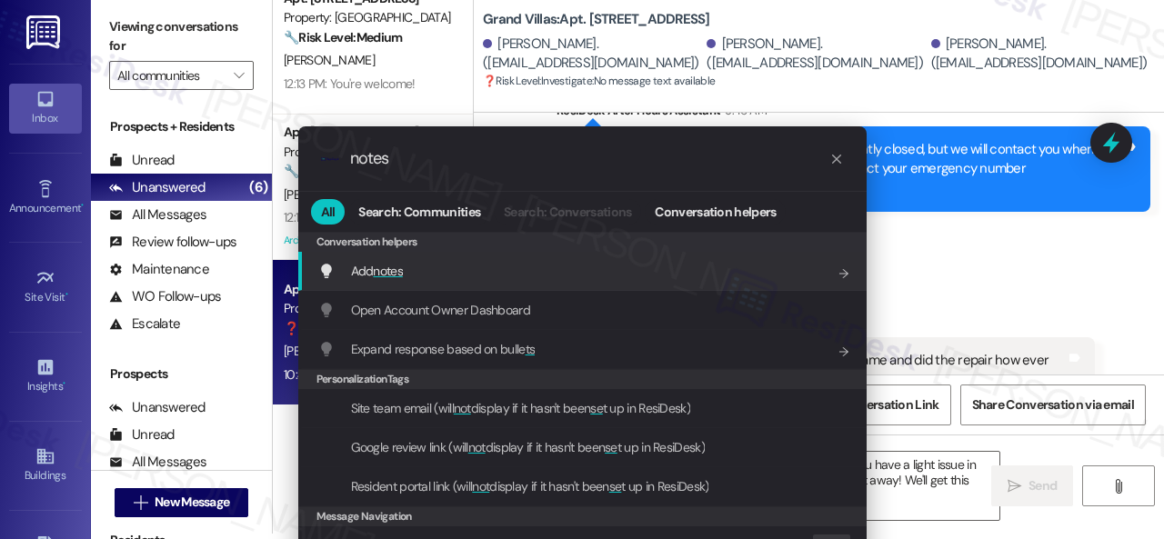
click at [393, 271] on span "notes" at bounding box center [388, 271] width 30 height 16
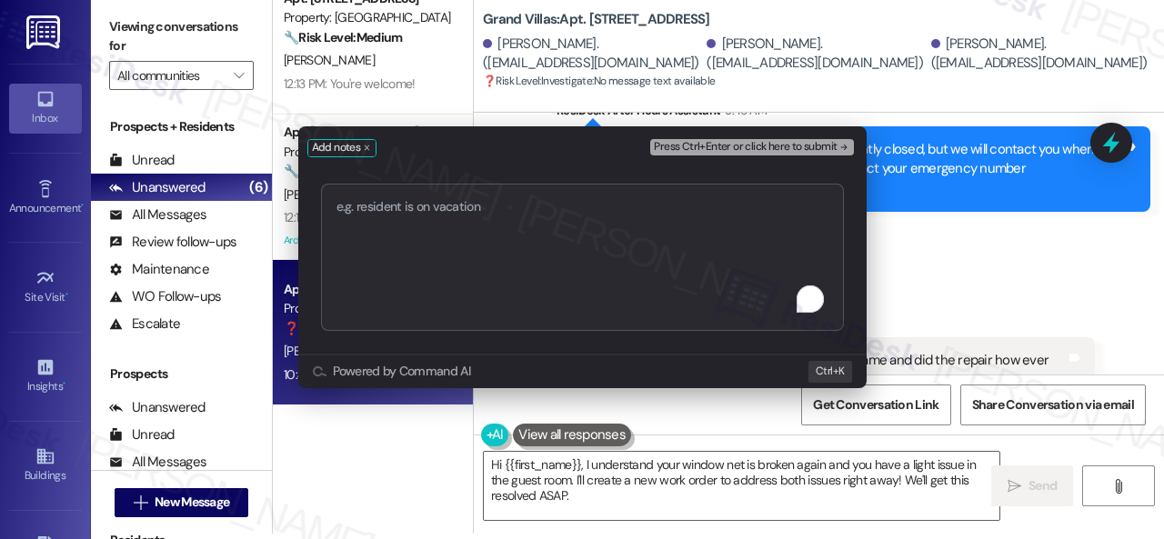
click at [484, 222] on textarea "To enrich screen reader interactions, please activate Accessibility in Grammarl…" at bounding box center [582, 257] width 523 height 147
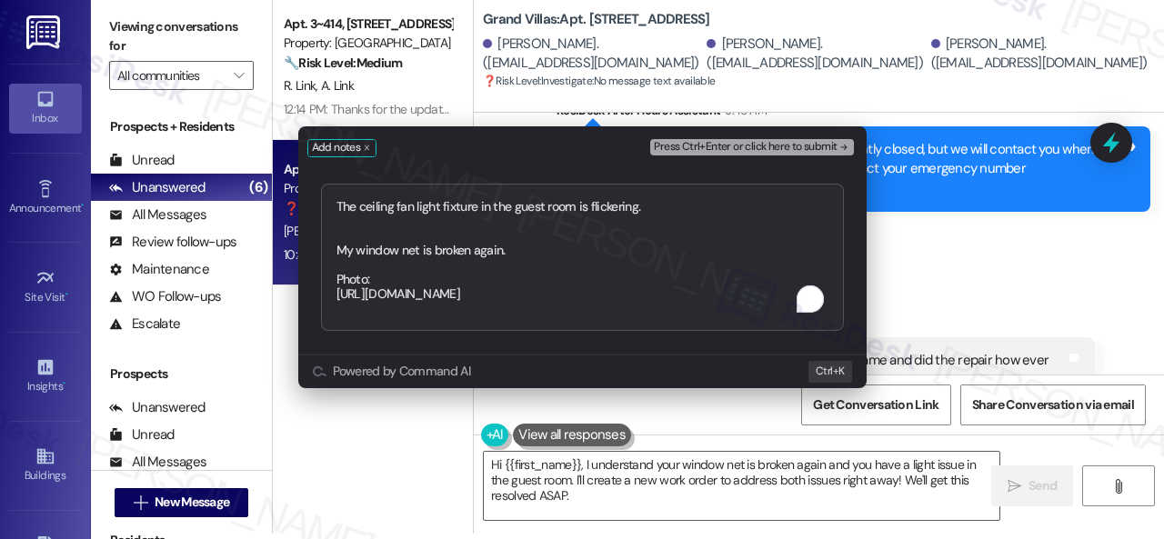
scroll to position [0, 0]
type textarea "The ceiling fan light fixture in the guest room is flickering. My window net is…"
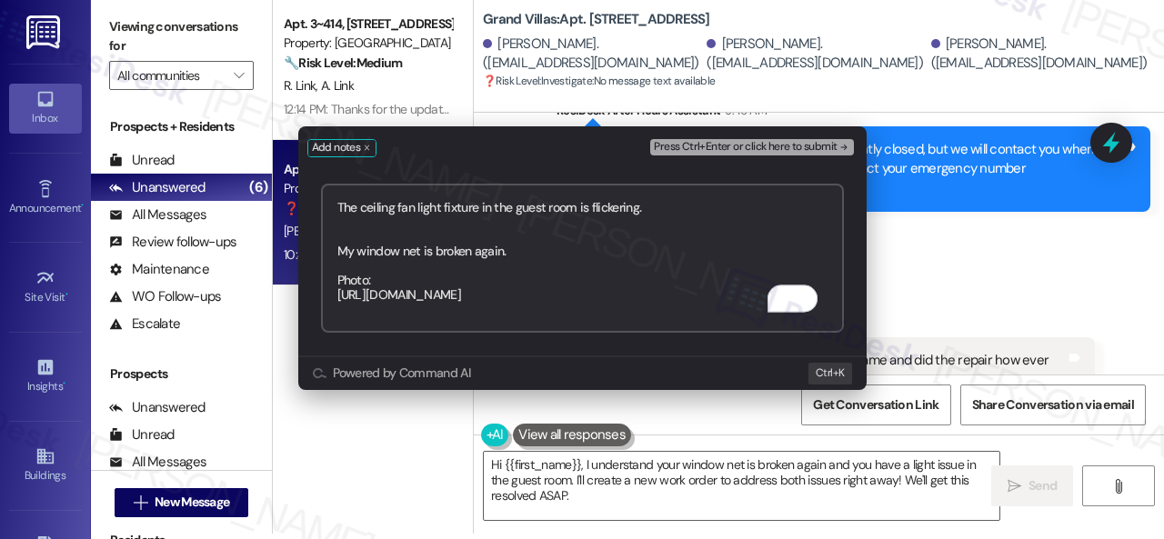
click at [786, 147] on span "Press Ctrl+Enter or click here to submit" at bounding box center [745, 147] width 183 height 13
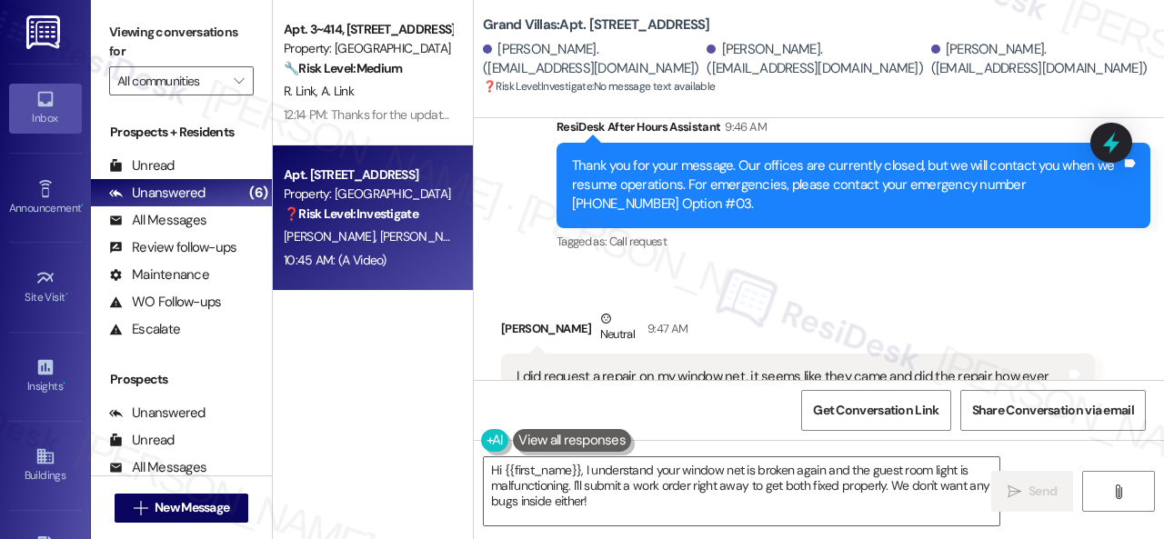
scroll to position [23043, 0]
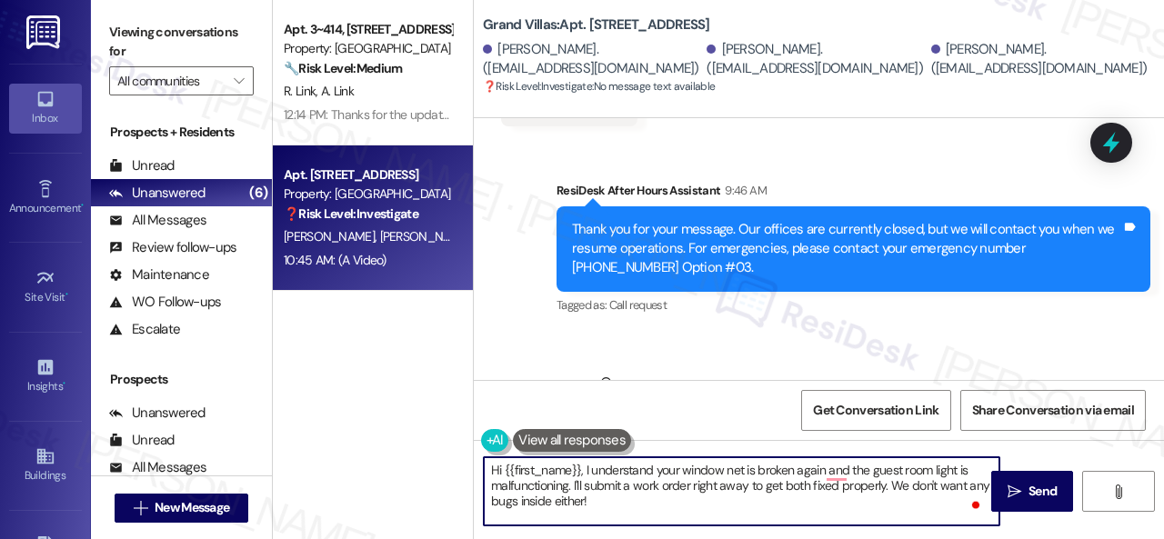
drag, startPoint x: 500, startPoint y: 472, endPoint x: 580, endPoint y: 466, distance: 80.2
click at [580, 466] on textarea "Hi {{first_name}}, I understand your window net is broken again and the guest r…" at bounding box center [741, 491] width 515 height 68
click at [540, 463] on textarea "Hi Veronica, I understand your window net is broken again and the guest room li…" at bounding box center [741, 491] width 515 height 68
click at [809, 472] on textarea "Hi Veronica, I understand your window net is broken again and the guest room li…" at bounding box center [741, 491] width 515 height 68
drag, startPoint x: 573, startPoint y: 486, endPoint x: 615, endPoint y: 500, distance: 44.9
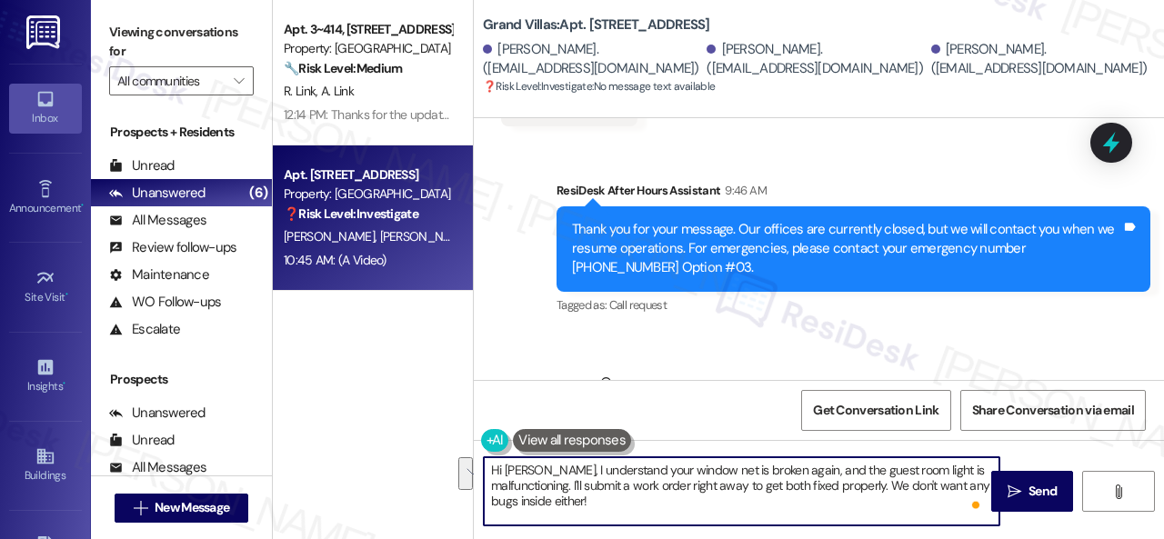
click at [615, 500] on textarea "Hi Veronica, I understand your window net is broken again, and the guest room l…" at bounding box center [741, 491] width 515 height 68
click at [806, 483] on textarea "Hi Veronica, I understand your window net is broken again, and the guest room l…" at bounding box center [741, 491] width 515 height 68
paste textarea "Are there already work orders for the issues? If so, may I have the work order …"
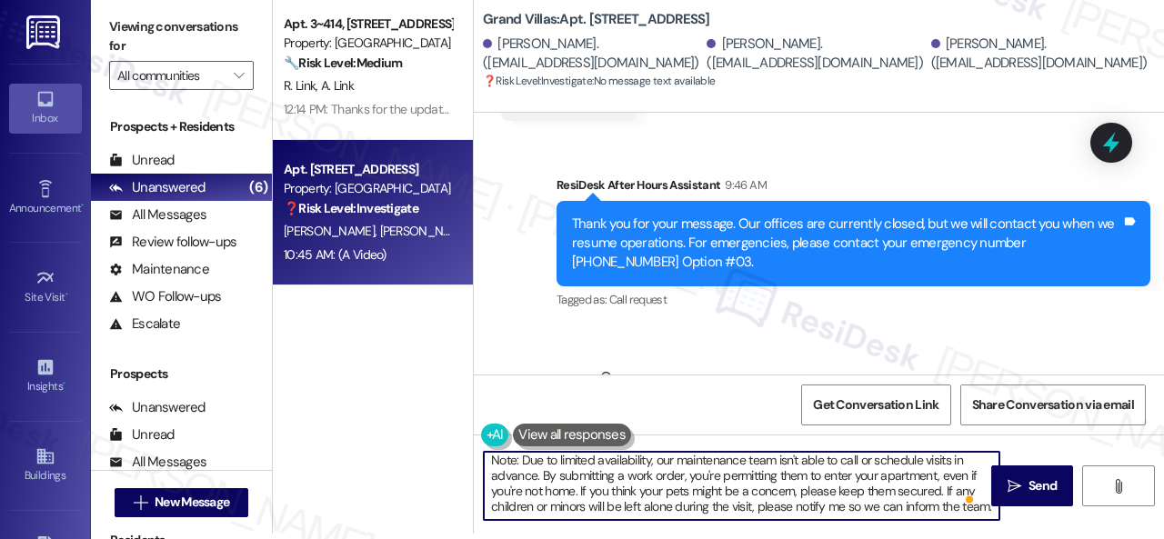
scroll to position [38, 0]
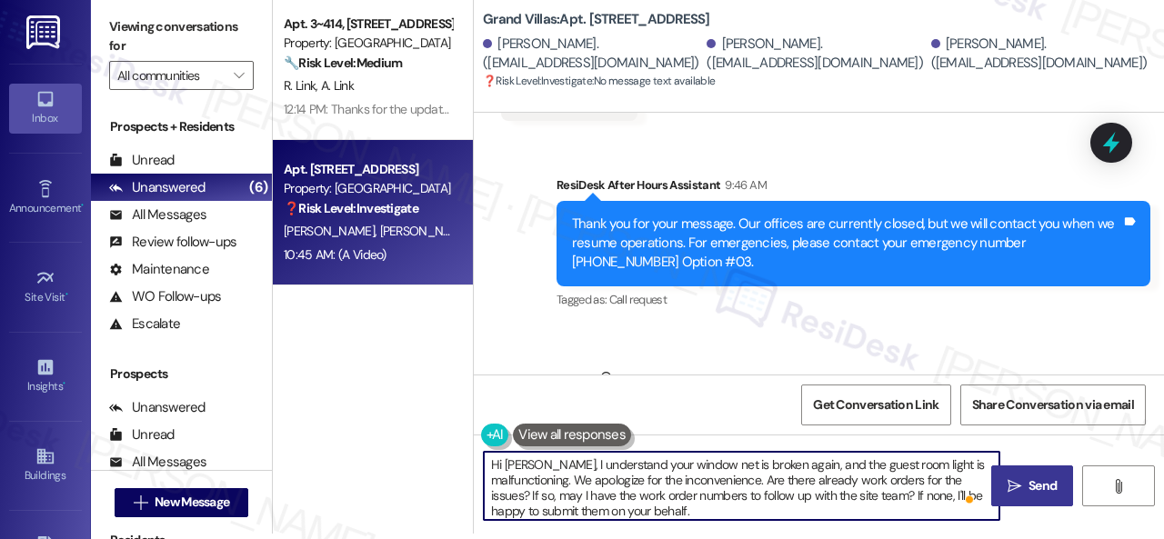
type textarea "Hi Veronica, I understand your window net is broken again, and the guest room l…"
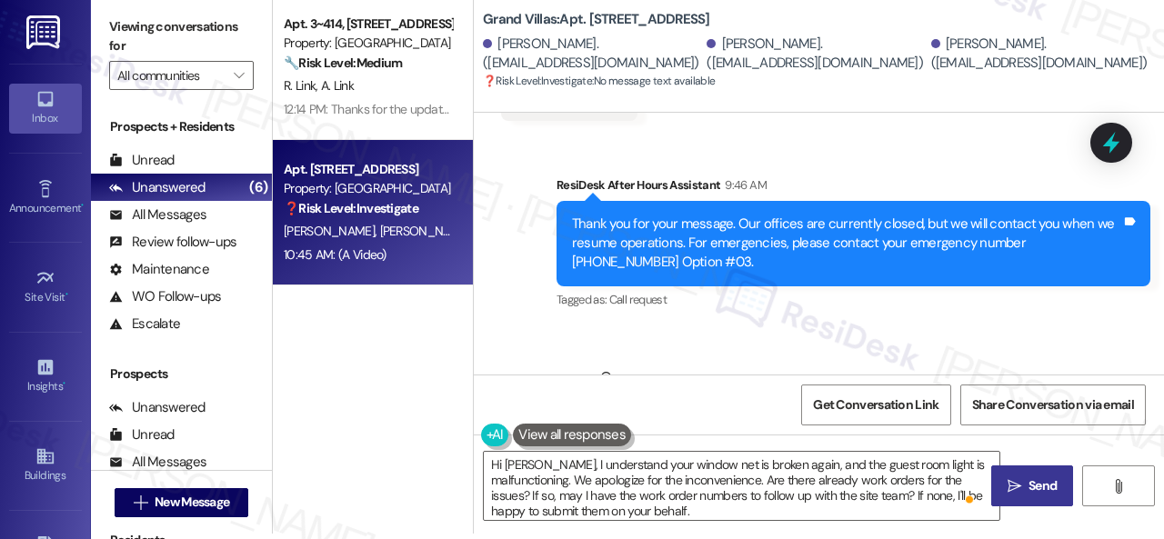
click at [1013, 490] on icon "" at bounding box center [1014, 486] width 14 height 15
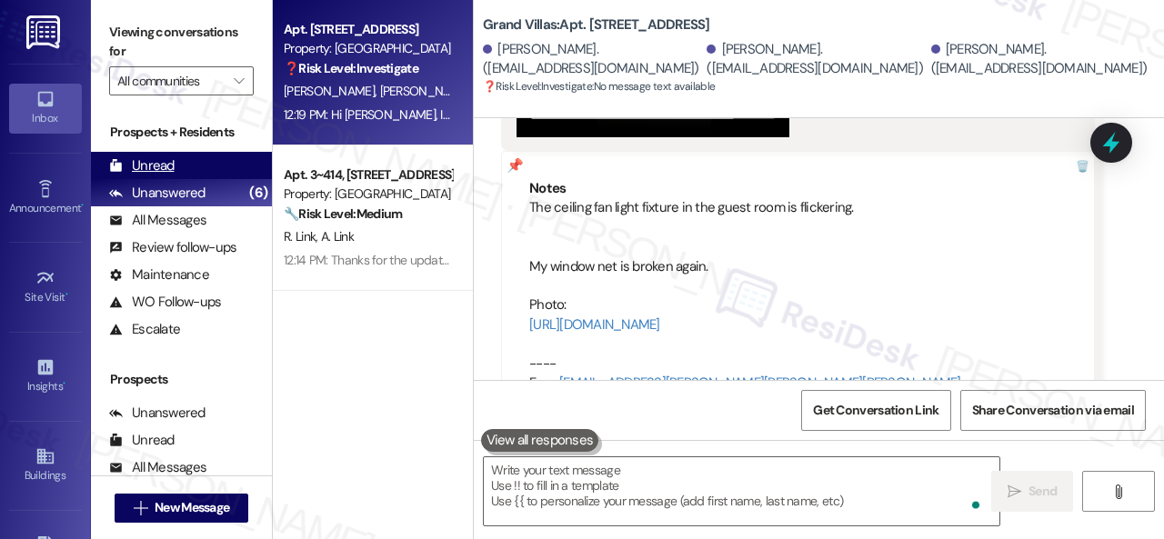
click at [149, 160] on div "Unread" at bounding box center [141, 165] width 65 height 19
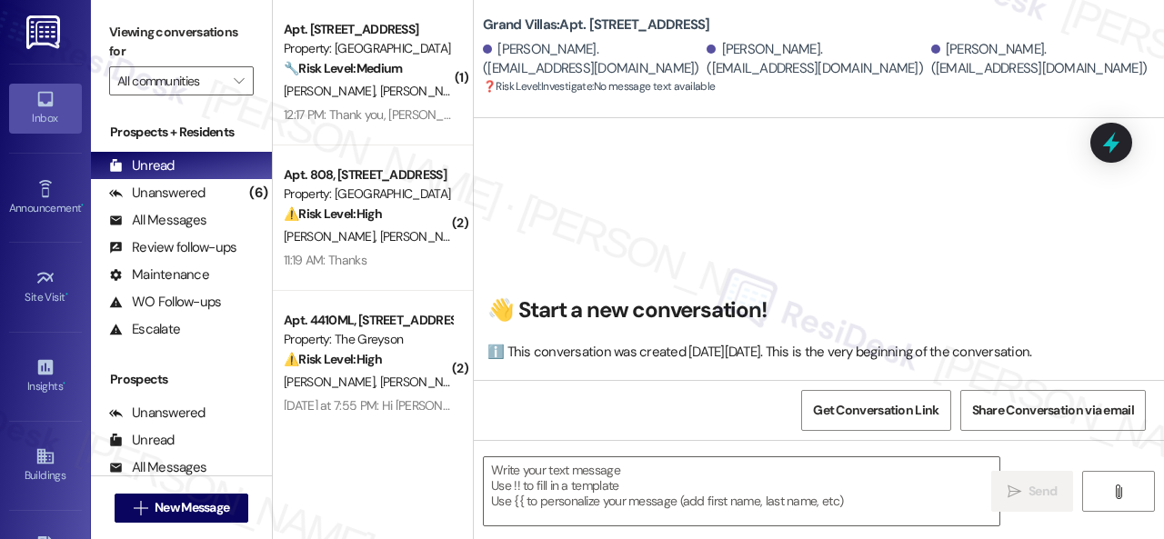
click at [433, 84] on div "K. Balaba A. Switzer" at bounding box center [368, 91] width 172 height 23
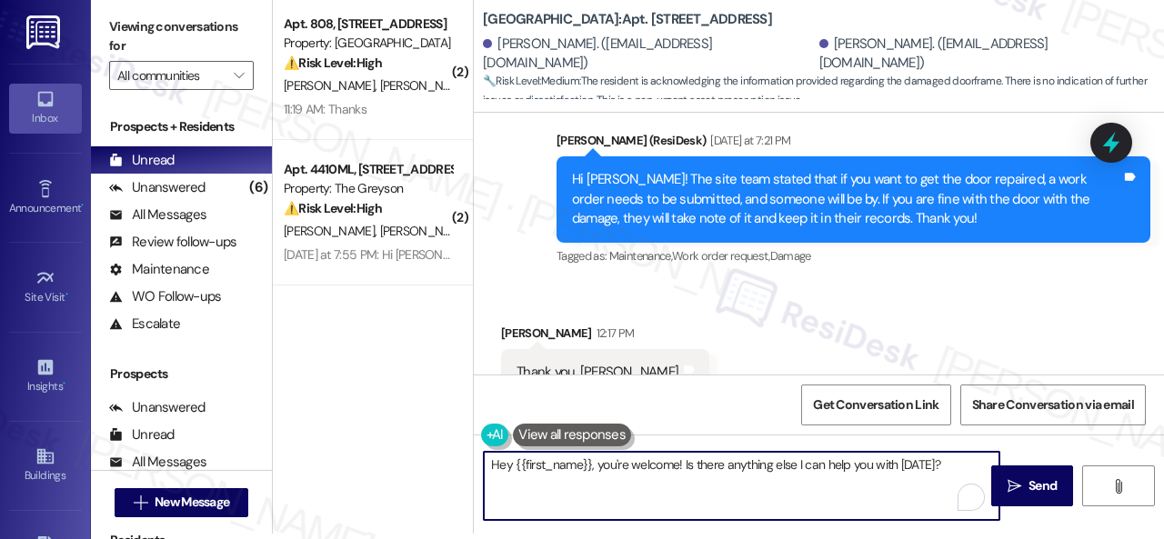
drag, startPoint x: 949, startPoint y: 470, endPoint x: 347, endPoint y: 424, distance: 603.6
click at [347, 424] on div "( 2 ) Apt. 808, 1550 Katy Gap Rd Property: Grand Villas ⚠️ Risk Level: High The…" at bounding box center [718, 264] width 891 height 539
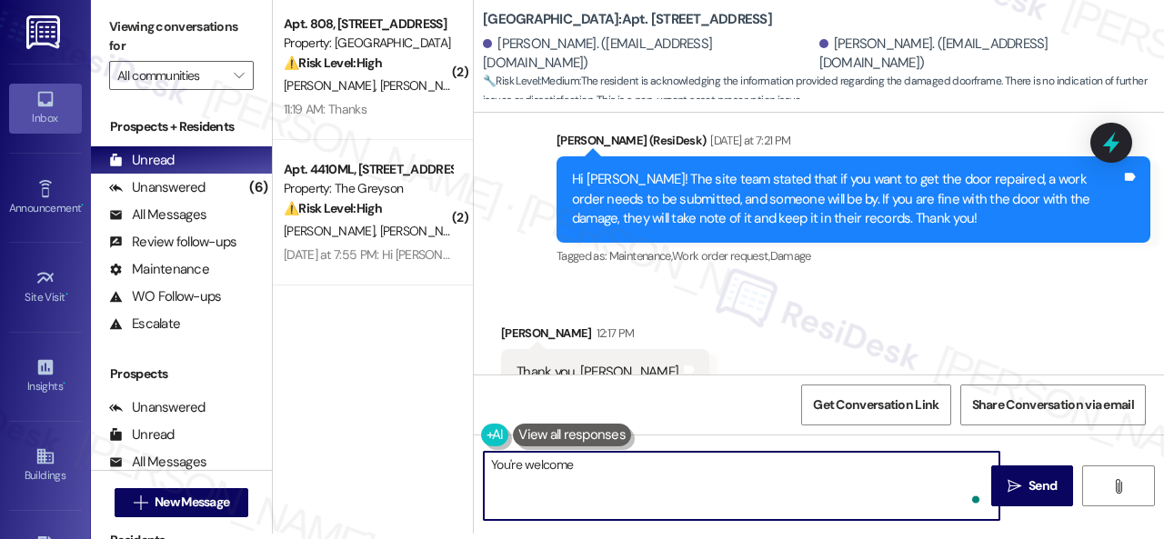
type textarea "You're welcome."
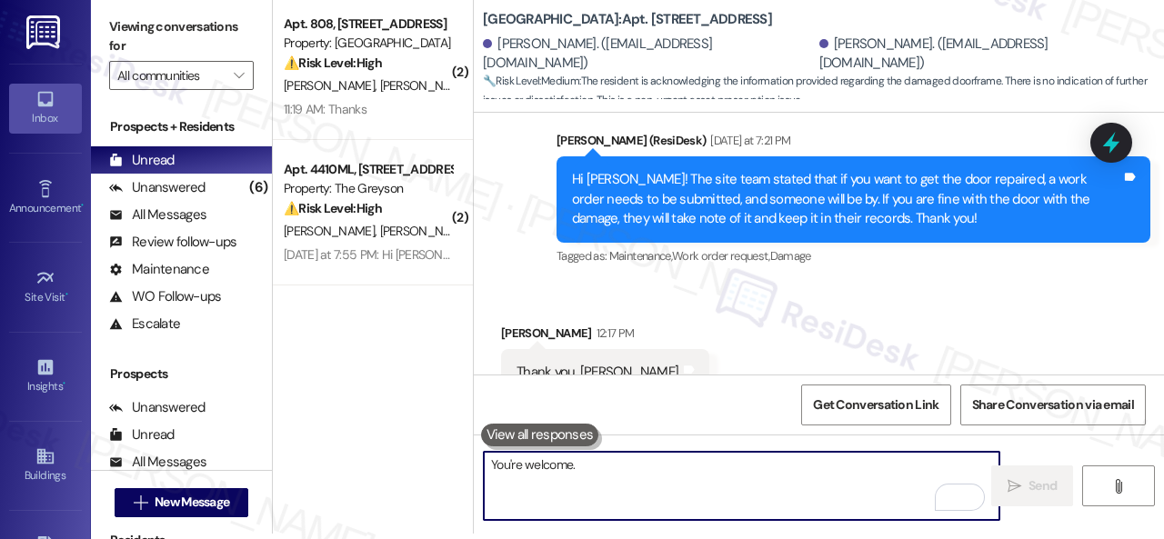
scroll to position [8833, 0]
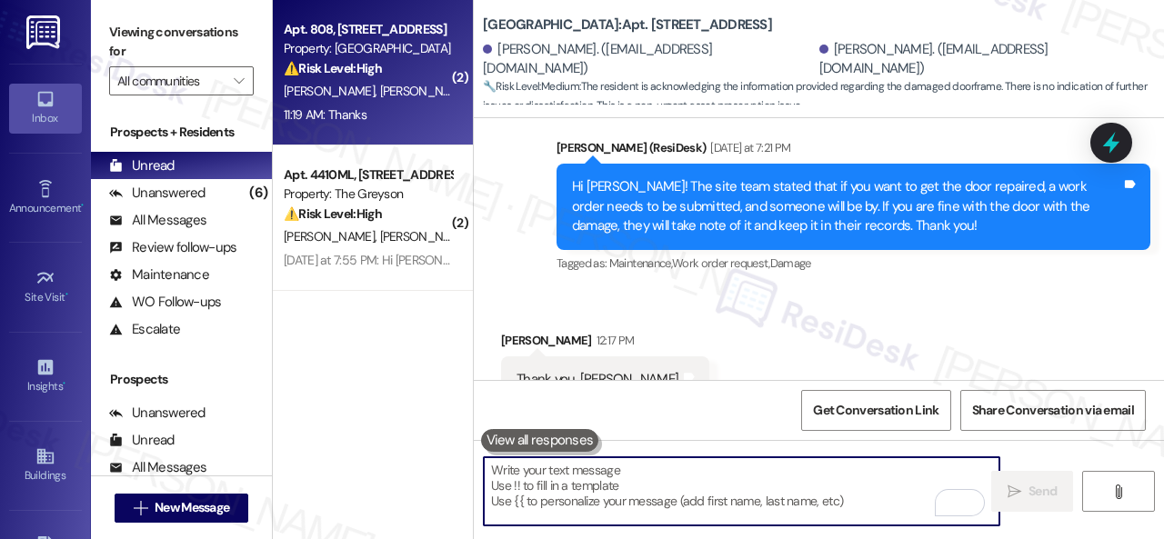
click at [394, 119] on div "11:19 AM: Thanks 11:19 AM: Thanks" at bounding box center [368, 115] width 172 height 23
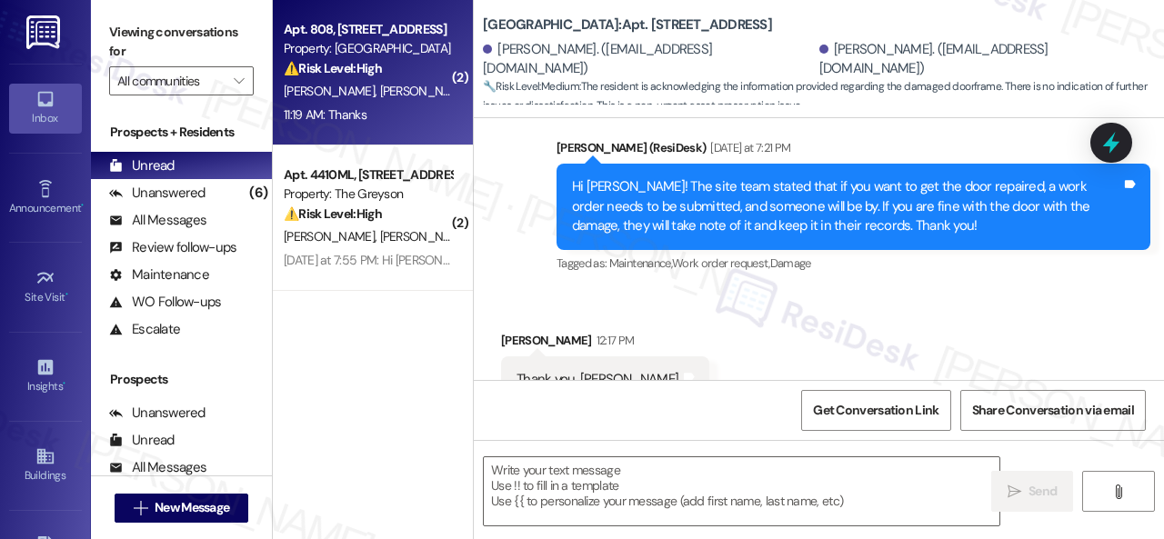
type textarea "Fetching suggested responses. Please feel free to read through the conversation…"
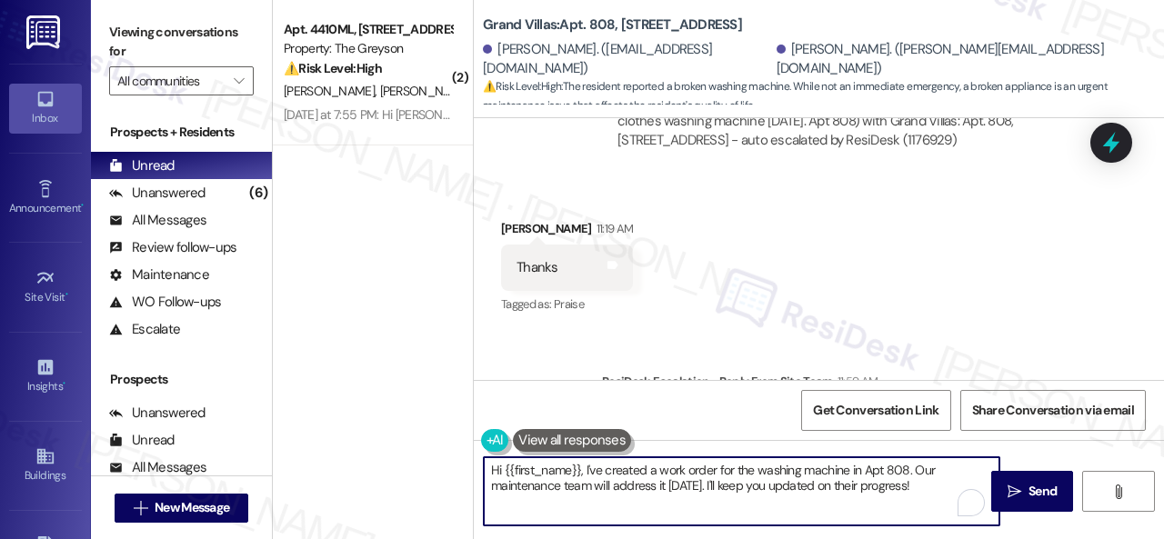
scroll to position [5, 0]
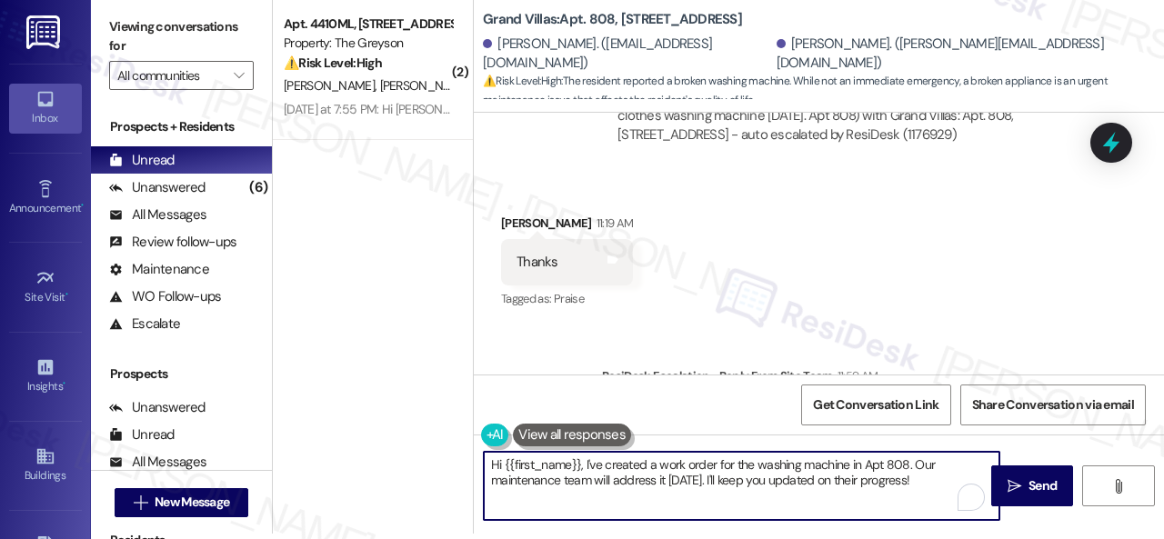
drag, startPoint x: 504, startPoint y: 474, endPoint x: 1075, endPoint y: 575, distance: 579.8
click at [1075, 538] on html "Inbox Go to Inbox Announcement • Send A Text Announcement Site Visit • Go to Si…" at bounding box center [582, 269] width 1164 height 539
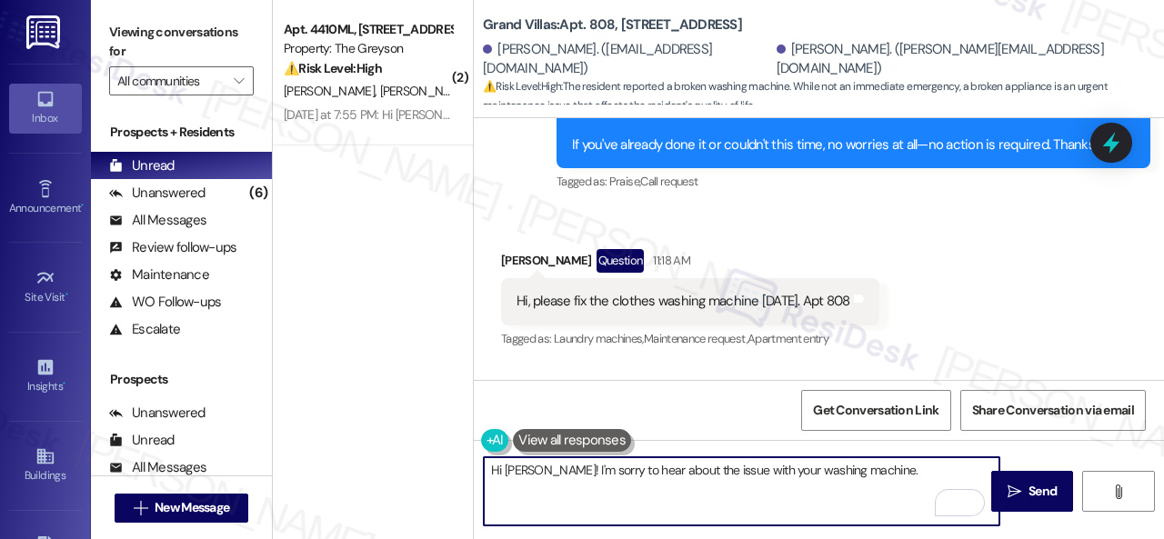
scroll to position [9499, 0]
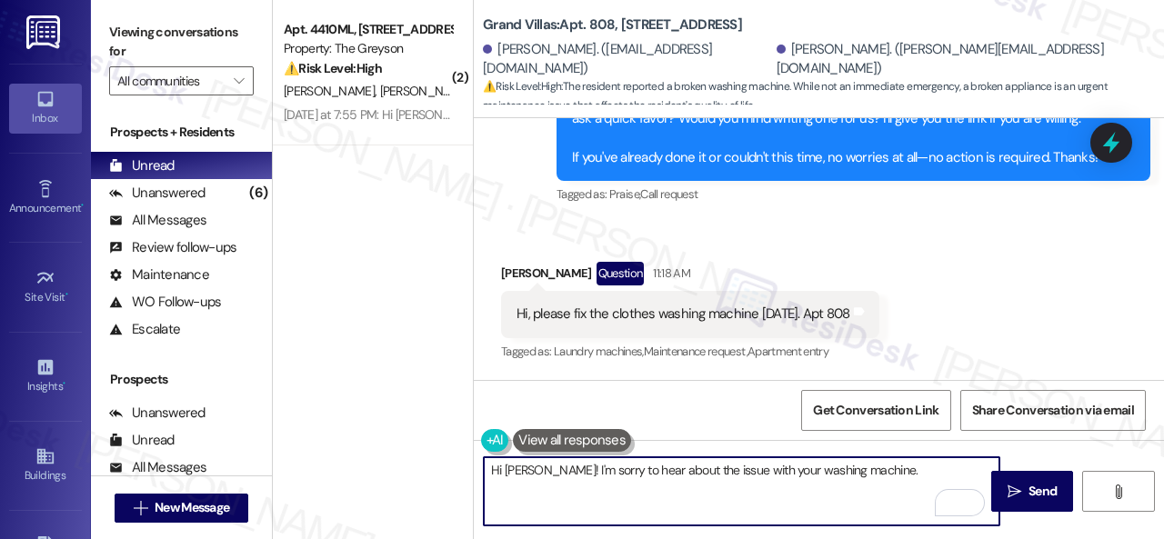
click at [906, 467] on textarea "Hi [PERSON_NAME]! I'm sorry to hear about the issue with your washing machine." at bounding box center [741, 491] width 515 height 68
paste textarea "Is there already a work order for the issue? If so, may I have the work order n…"
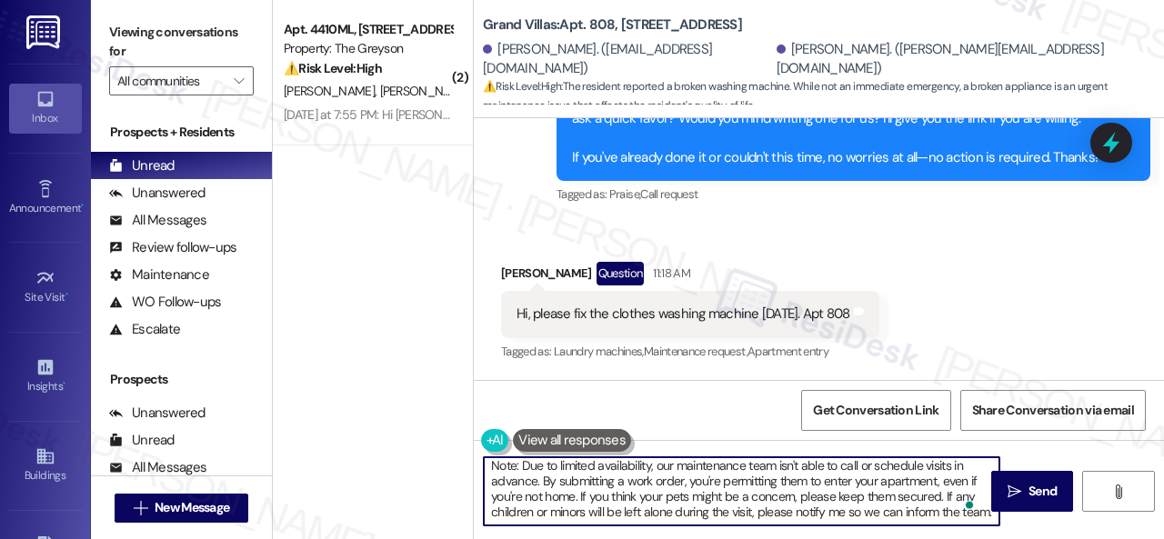
scroll to position [76, 0]
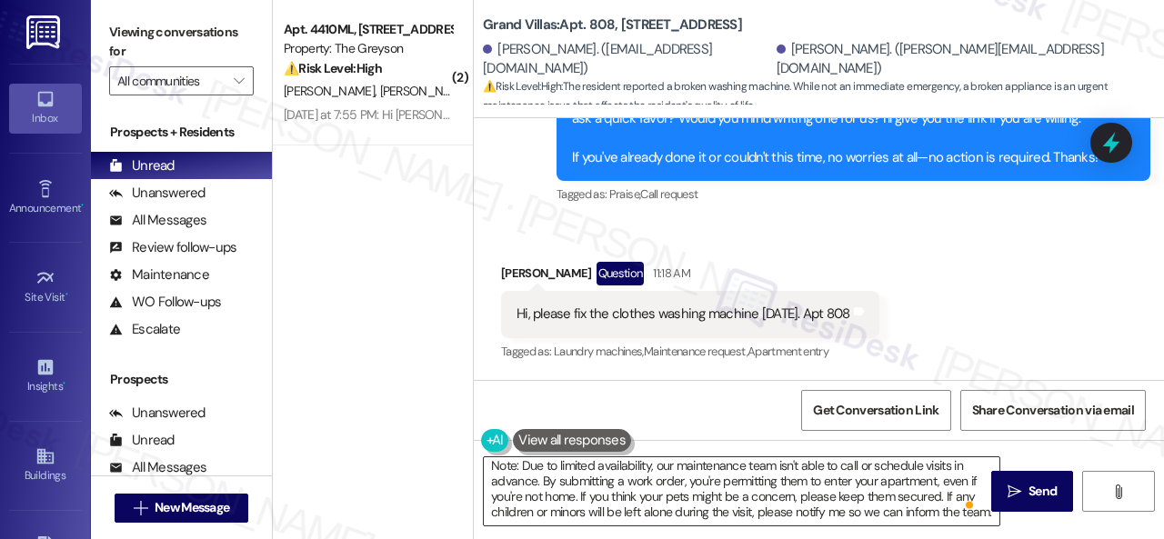
click at [815, 493] on textarea "Hi [PERSON_NAME]! I'm sorry to hear about the issue with your washing machine. …" at bounding box center [741, 491] width 515 height 68
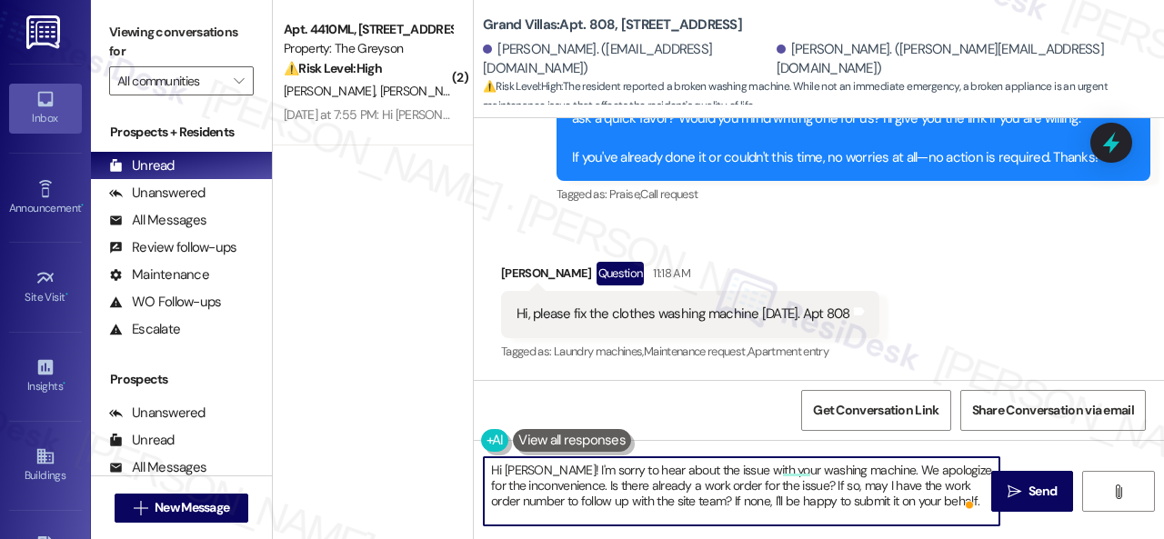
scroll to position [0, 0]
click at [953, 501] on textarea "Hi [PERSON_NAME]! I'm sorry to hear about the issue with your washing machine. …" at bounding box center [741, 491] width 515 height 68
paste textarea "Please provide as much detail as possible and include photos if available."
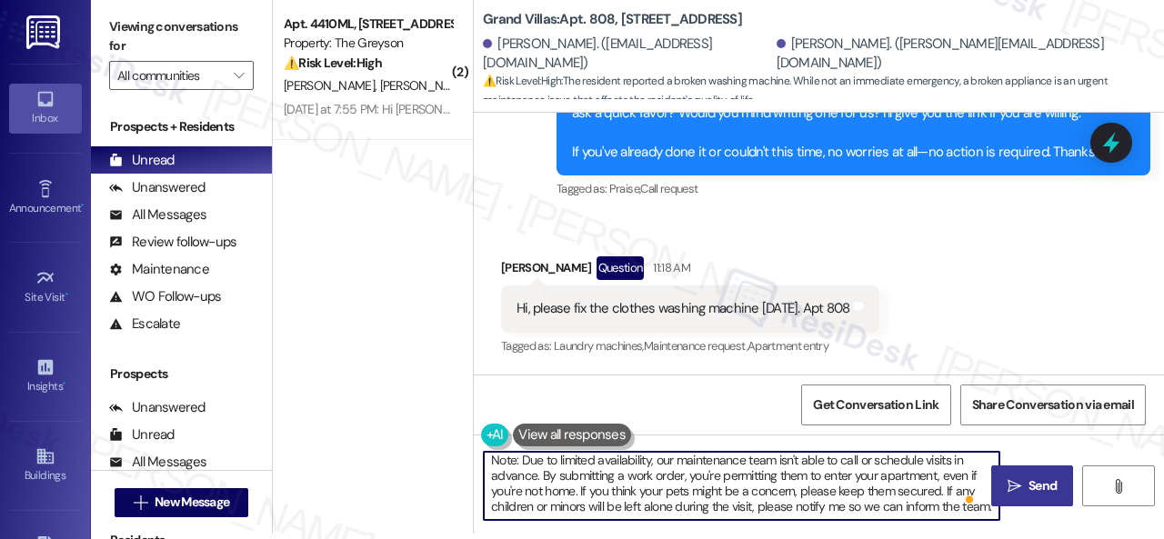
type textarea "Hi [PERSON_NAME]! I'm sorry to hear about the issue with your washing machine. …"
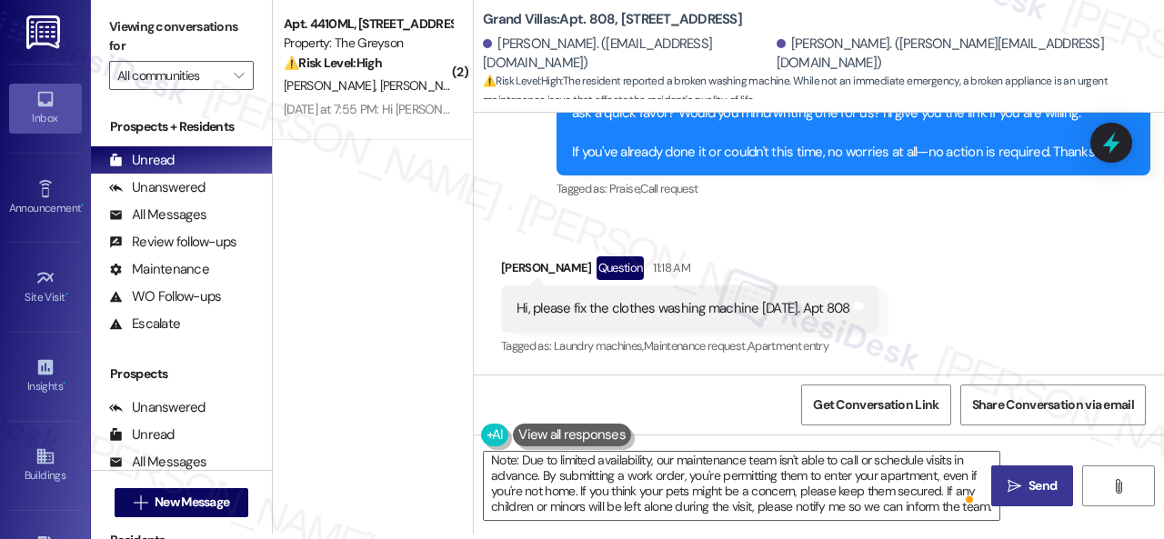
click at [1041, 488] on span "Send" at bounding box center [1042, 485] width 28 height 19
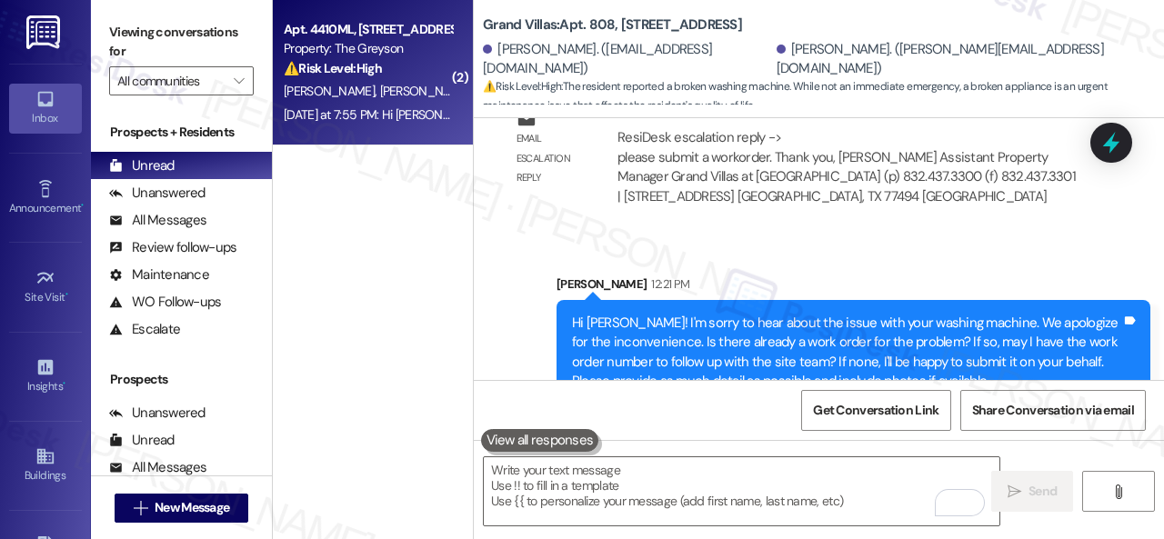
click at [435, 83] on div "[PERSON_NAME] [PERSON_NAME]" at bounding box center [368, 91] width 172 height 23
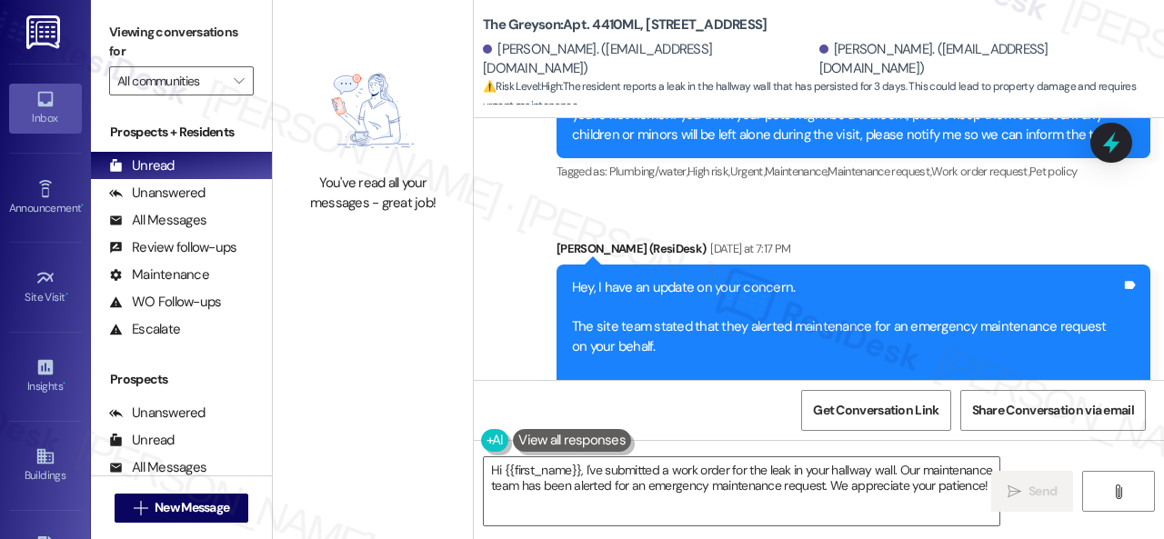
scroll to position [15718, 0]
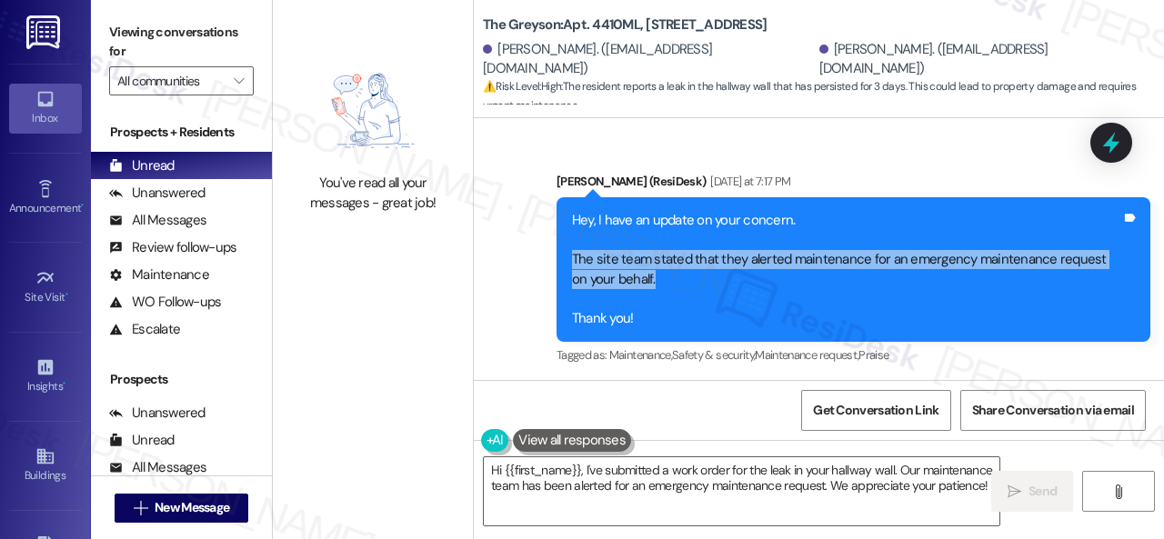
drag, startPoint x: 564, startPoint y: 271, endPoint x: 635, endPoint y: 295, distance: 74.7
click at [635, 295] on div "Hey, I have an update on your concern. The site team stated that they alerted m…" at bounding box center [853, 269] width 594 height 145
copy div "The site team stated that they alerted maintenance for an emergency maintenance…"
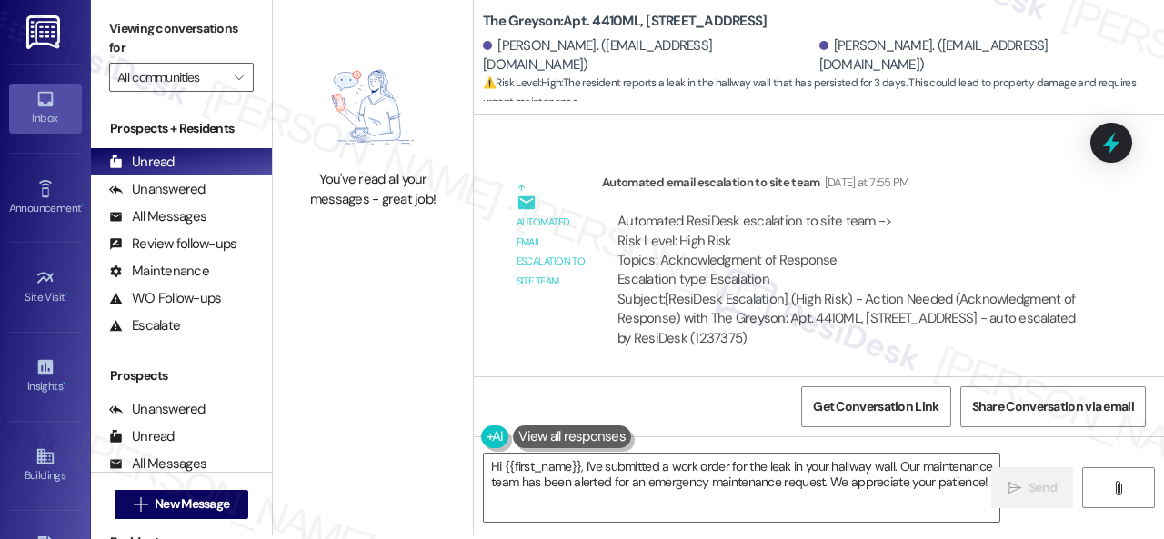
scroll to position [5, 0]
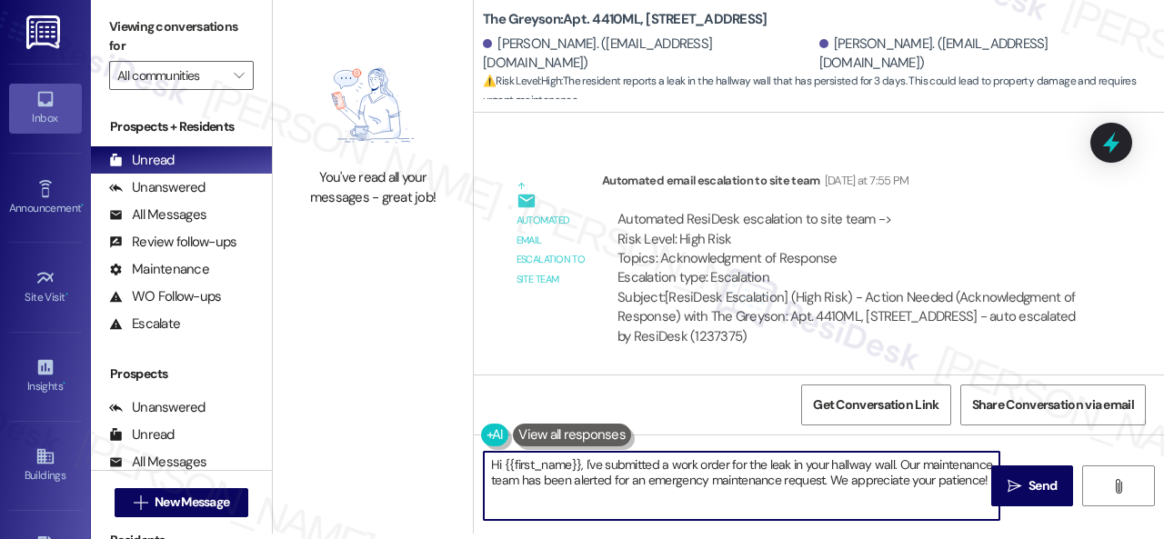
drag, startPoint x: 609, startPoint y: 495, endPoint x: 400, endPoint y: 455, distance: 212.9
click at [400, 455] on div "You've read all your messages - great job! The Greyson: Apt. 4410ML, [STREET_AD…" at bounding box center [718, 264] width 891 height 539
paste textarea "The site team stated that they alerted maintenance for an emergency maintenance…"
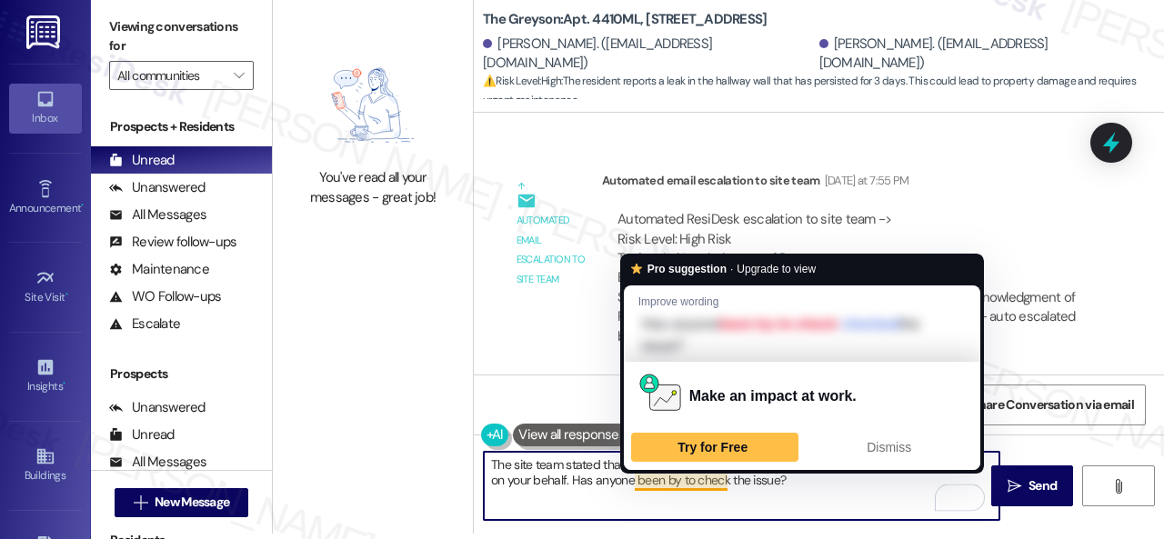
click at [698, 484] on textarea "The site team stated that they alerted maintenance for an emergency maintenance…" at bounding box center [741, 486] width 515 height 68
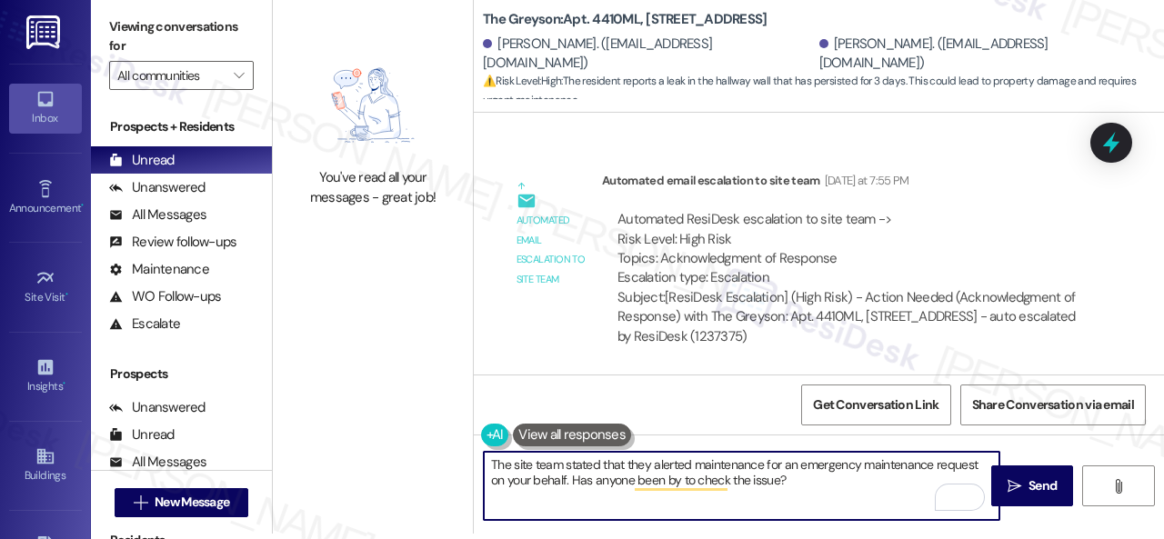
click at [758, 504] on textarea "The site team stated that they alerted maintenance for an emergency maintenance…" at bounding box center [741, 486] width 515 height 68
click at [767, 486] on textarea "The site team stated that they alerted maintenance for an emergency maintenance…" at bounding box center [741, 486] width 515 height 68
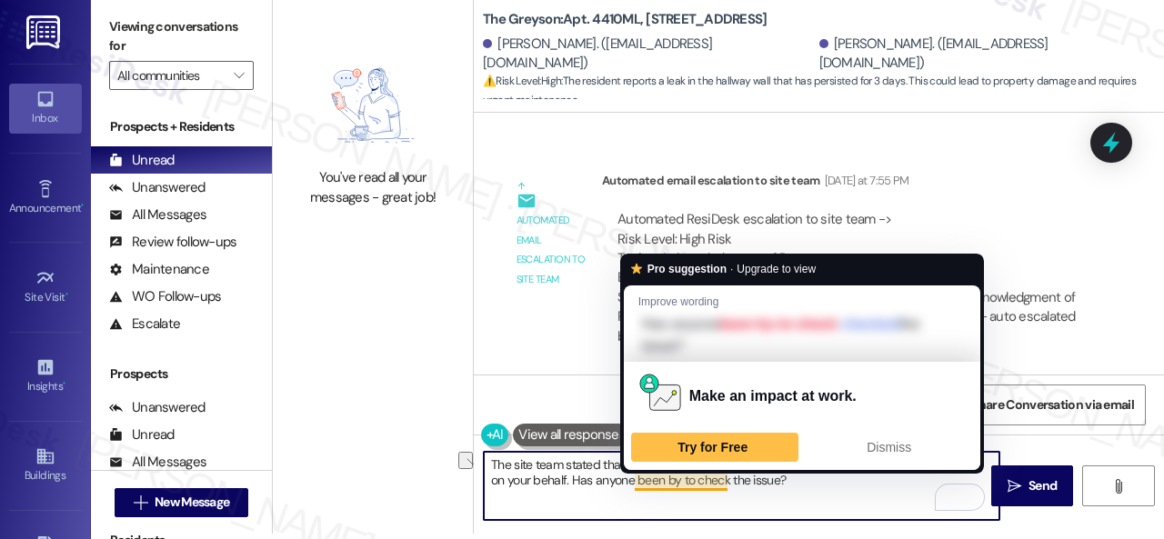
drag, startPoint x: 727, startPoint y: 485, endPoint x: 635, endPoint y: 477, distance: 93.1
click at [635, 477] on textarea "The site team stated that they alerted maintenance for an emergency maintenance…" at bounding box center [741, 486] width 515 height 68
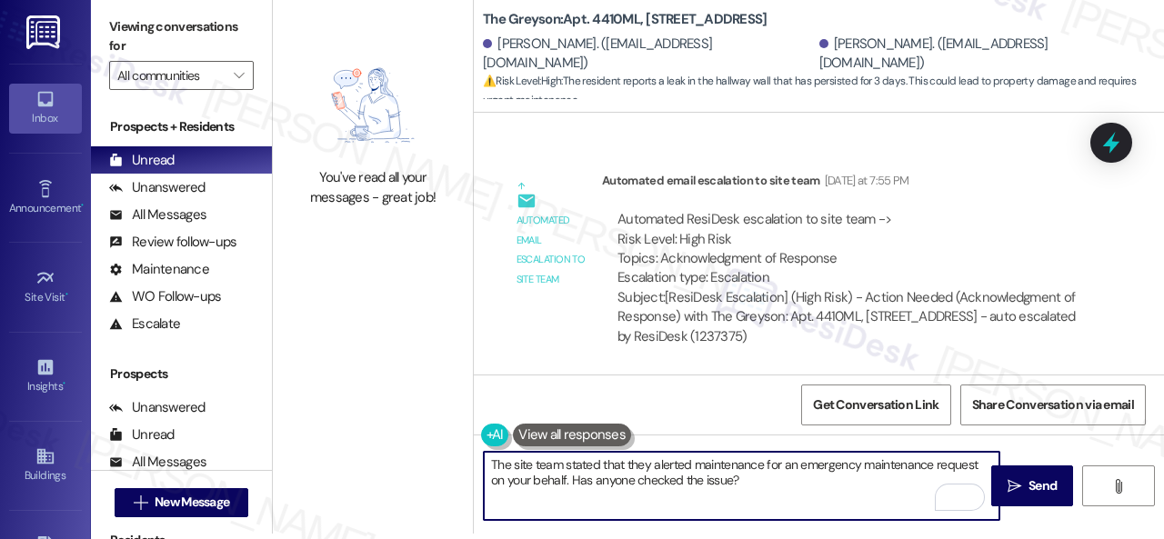
click at [742, 476] on textarea "The site team stated that they alerted maintenance for an emergency maintenance…" at bounding box center [741, 486] width 515 height 68
type textarea "The site team stated that they alerted maintenance for an emergency maintenance…"
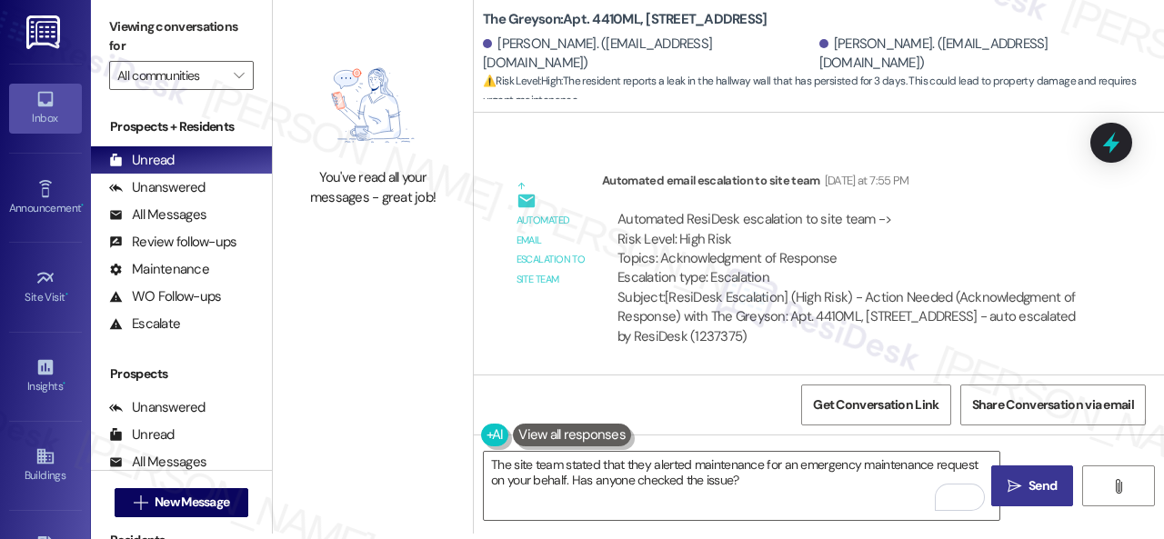
click at [1036, 483] on span "Send" at bounding box center [1042, 485] width 28 height 19
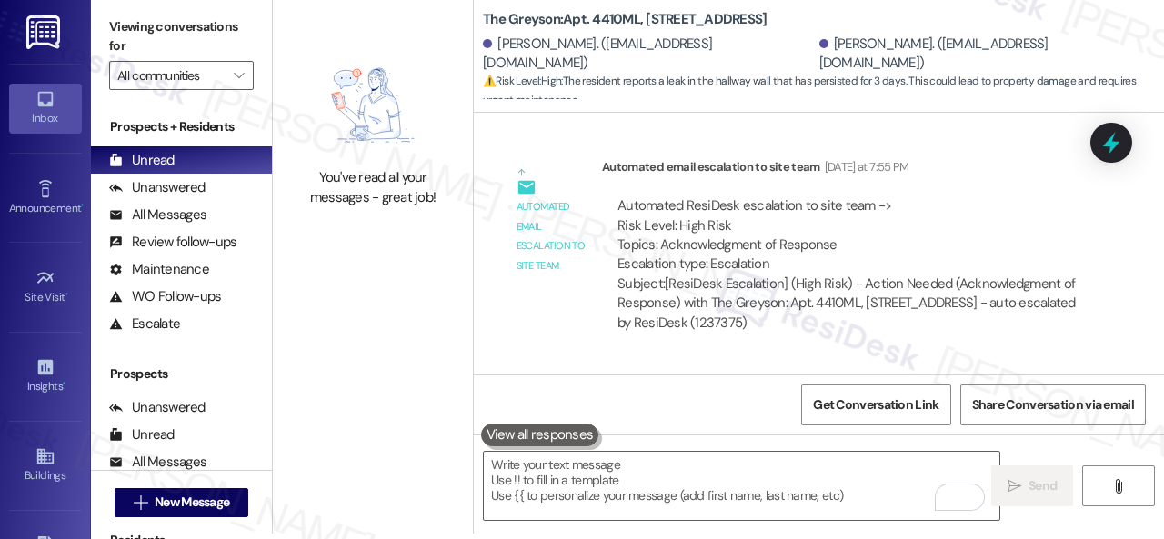
scroll to position [16554, 0]
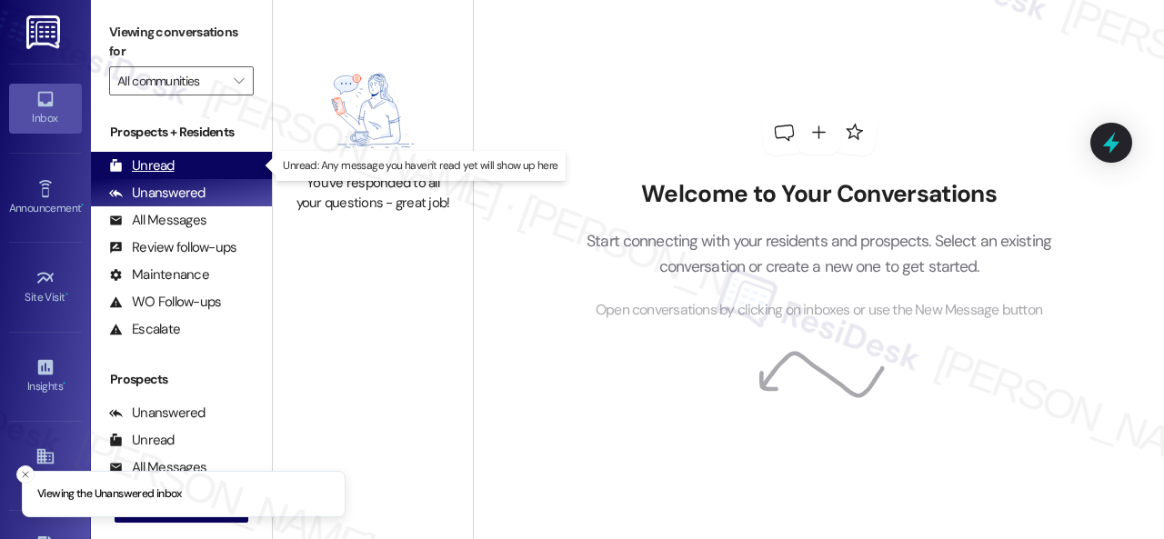
click at [153, 160] on div "Unread" at bounding box center [141, 165] width 65 height 19
